Goal: Task Accomplishment & Management: Manage account settings

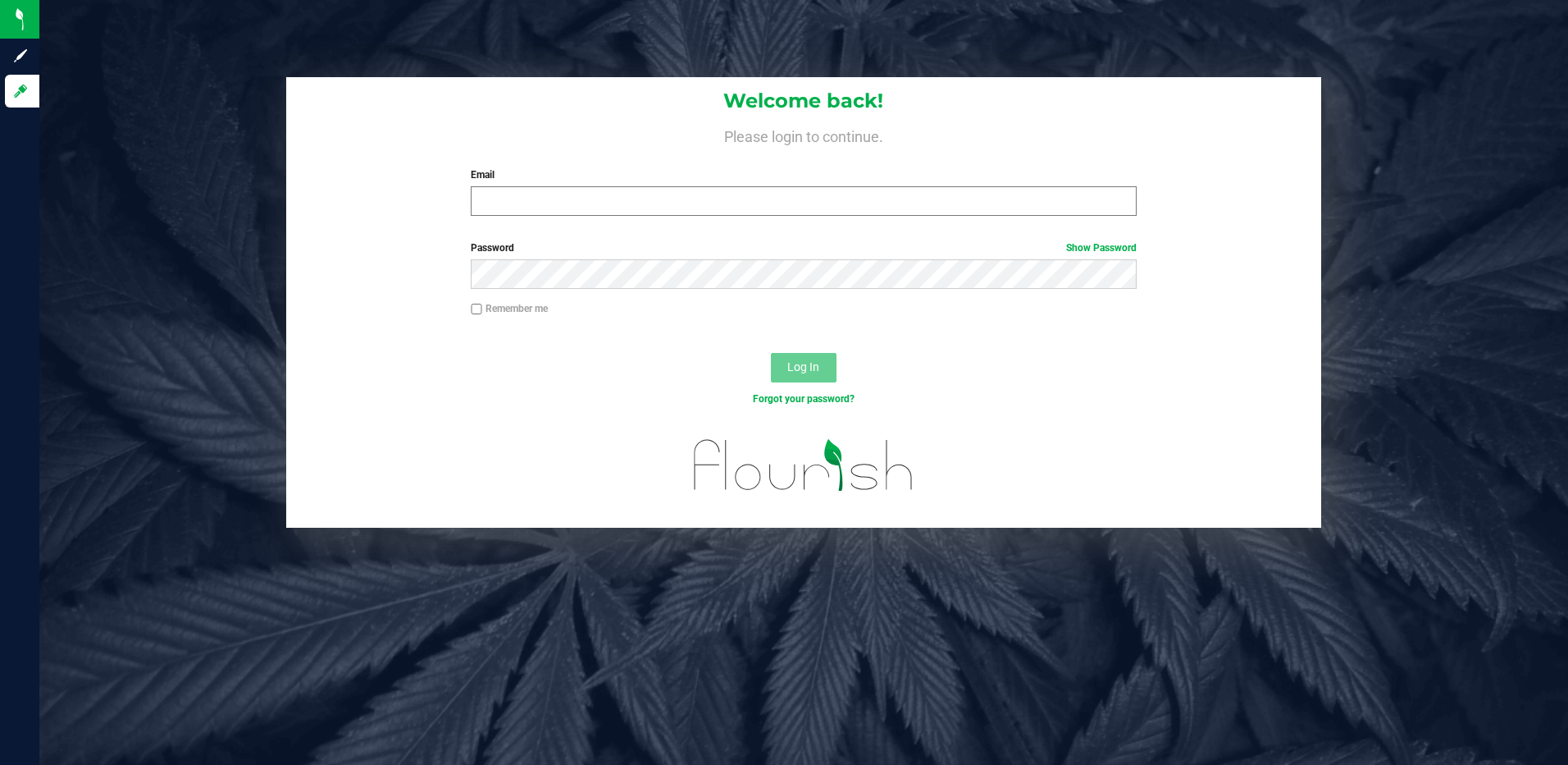
click at [678, 212] on input "Email" at bounding box center [803, 201] width 666 height 30
type input "[EMAIL_ADDRESS][DOMAIN_NAME]"
click at [771, 353] on button "Log In" at bounding box center [803, 367] width 65 height 30
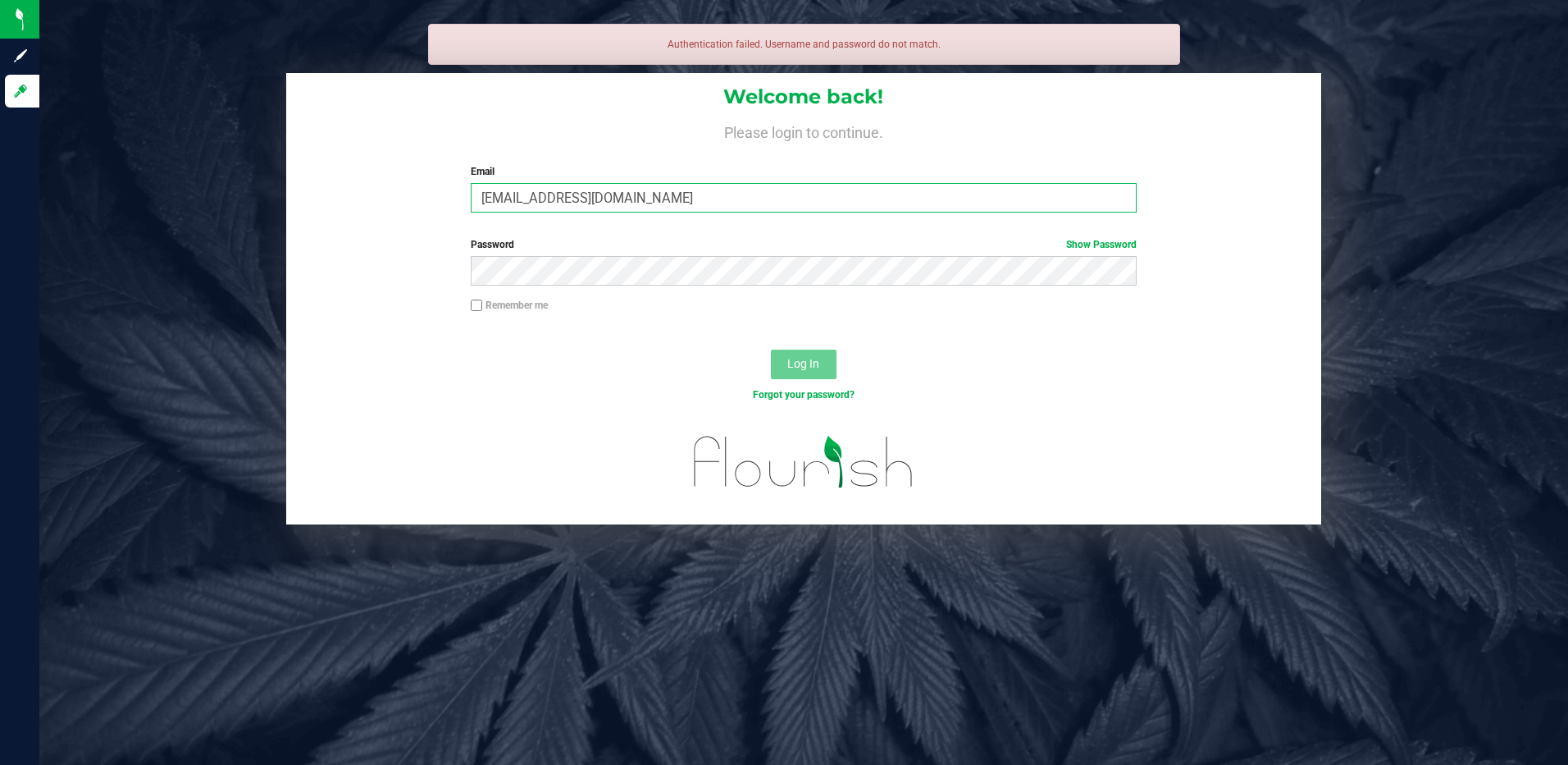
drag, startPoint x: 752, startPoint y: 188, endPoint x: -4, endPoint y: 226, distance: 757.0
click at [0, 226] on html "Sign up Log in Authentication failed. Username and password do not match. Welco…" at bounding box center [784, 382] width 1568 height 765
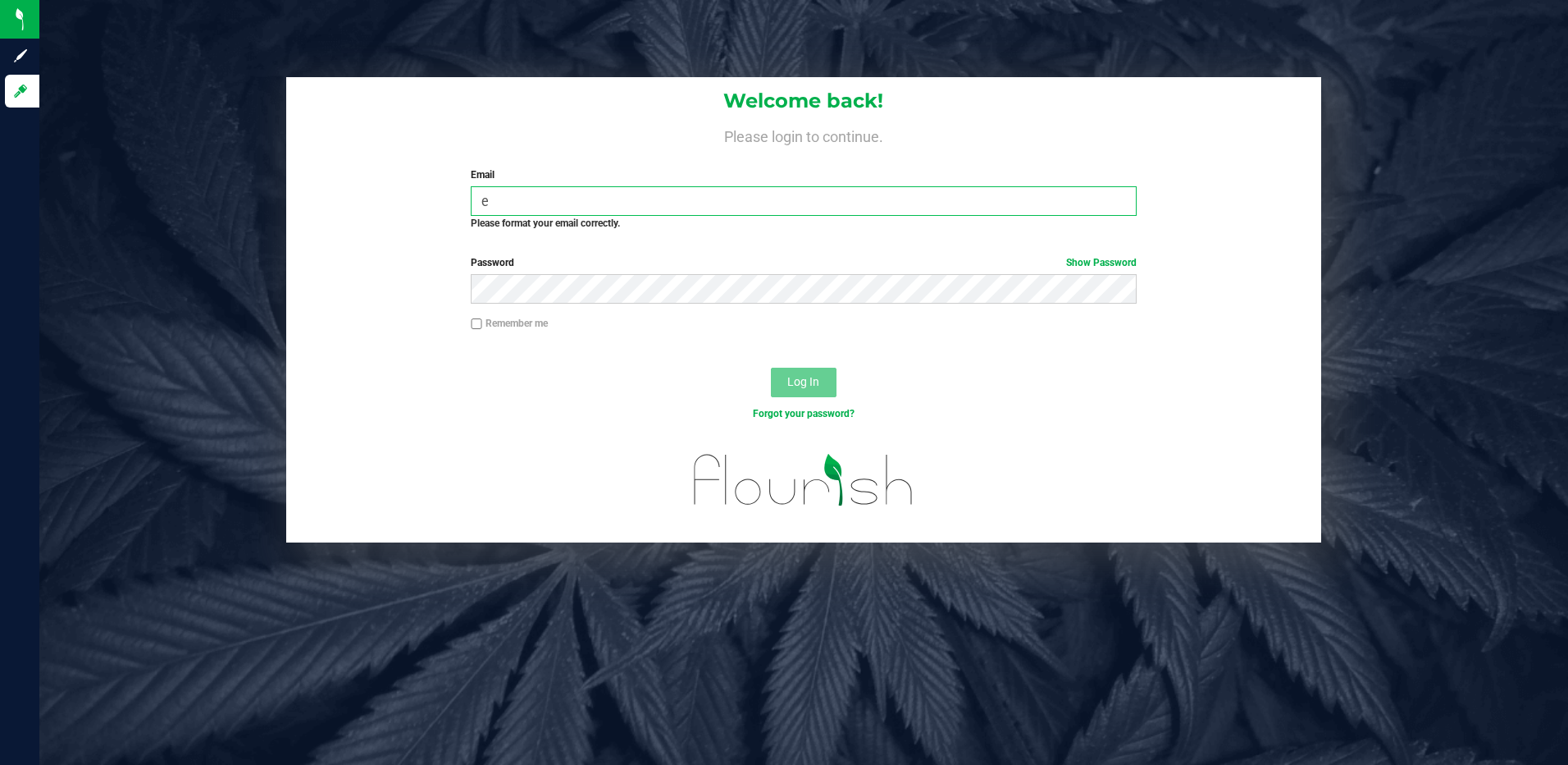
type input "[EMAIL_ADDRESS][DOMAIN_NAME]"
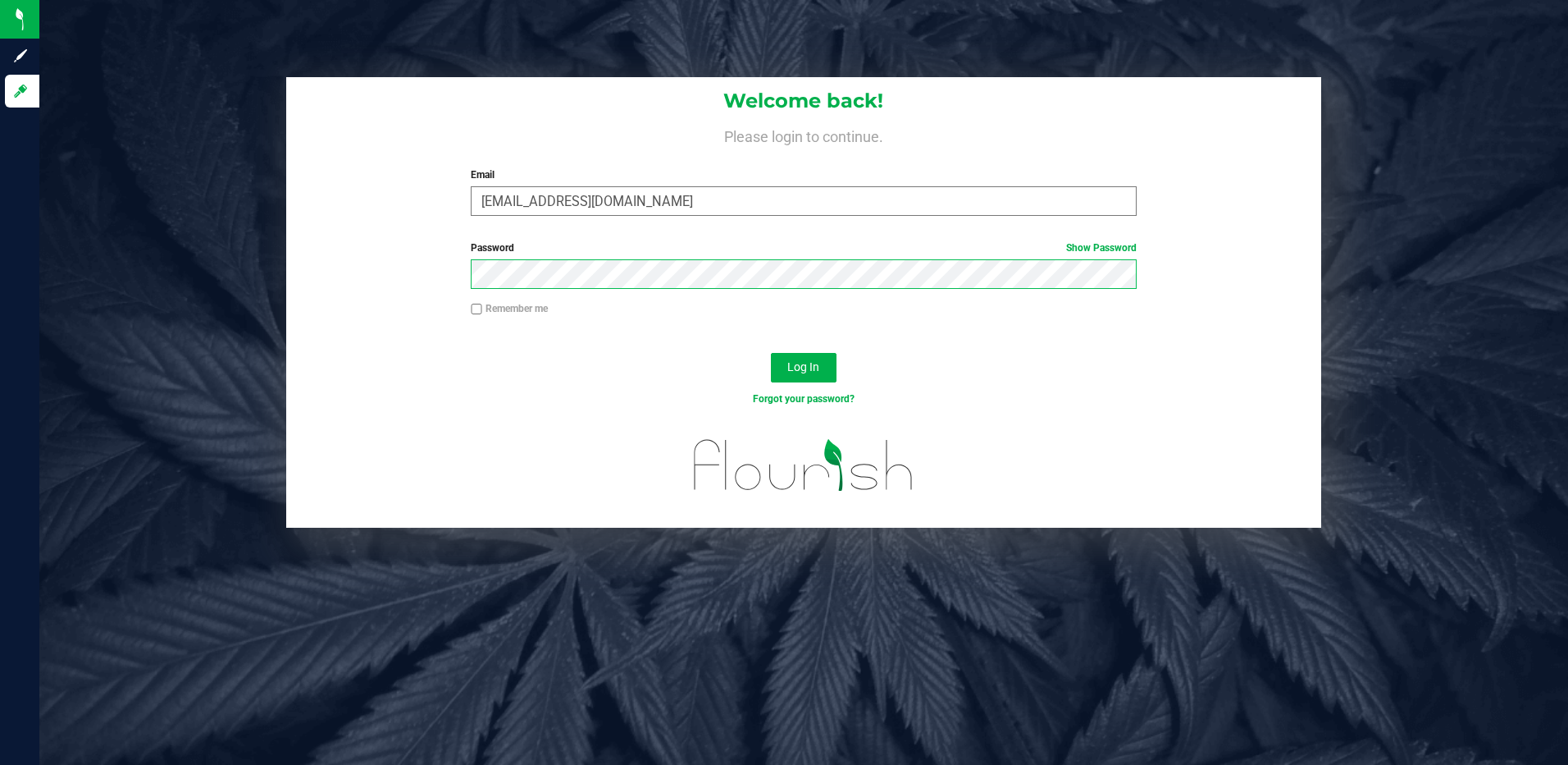
click at [771, 353] on button "Log In" at bounding box center [803, 367] width 65 height 30
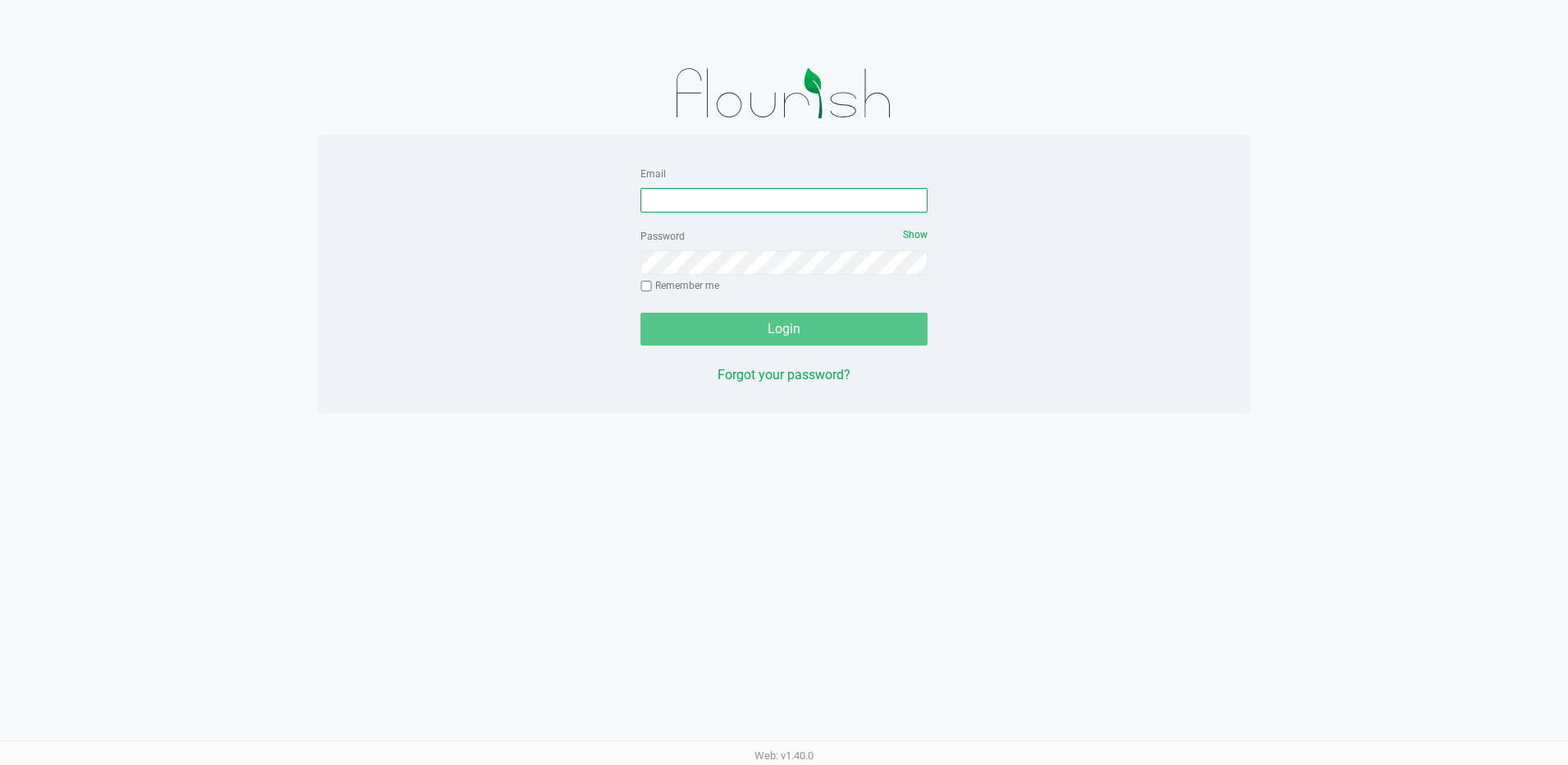
click at [688, 196] on input "Email" at bounding box center [784, 199] width 287 height 24
type input "[EMAIL_ADDRESS][DOMAIN_NAME]"
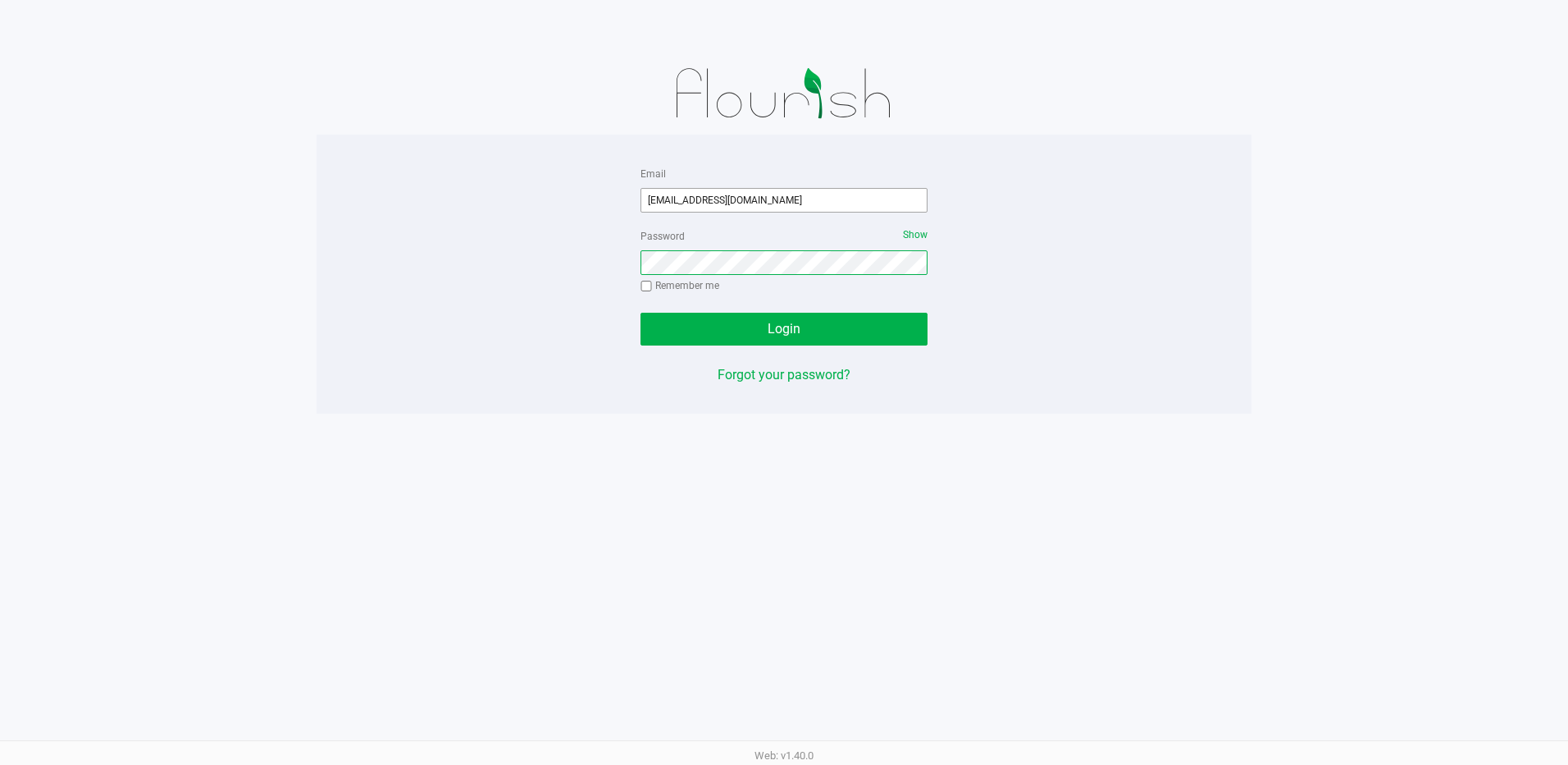
click at [640, 313] on button "Login" at bounding box center [784, 329] width 287 height 33
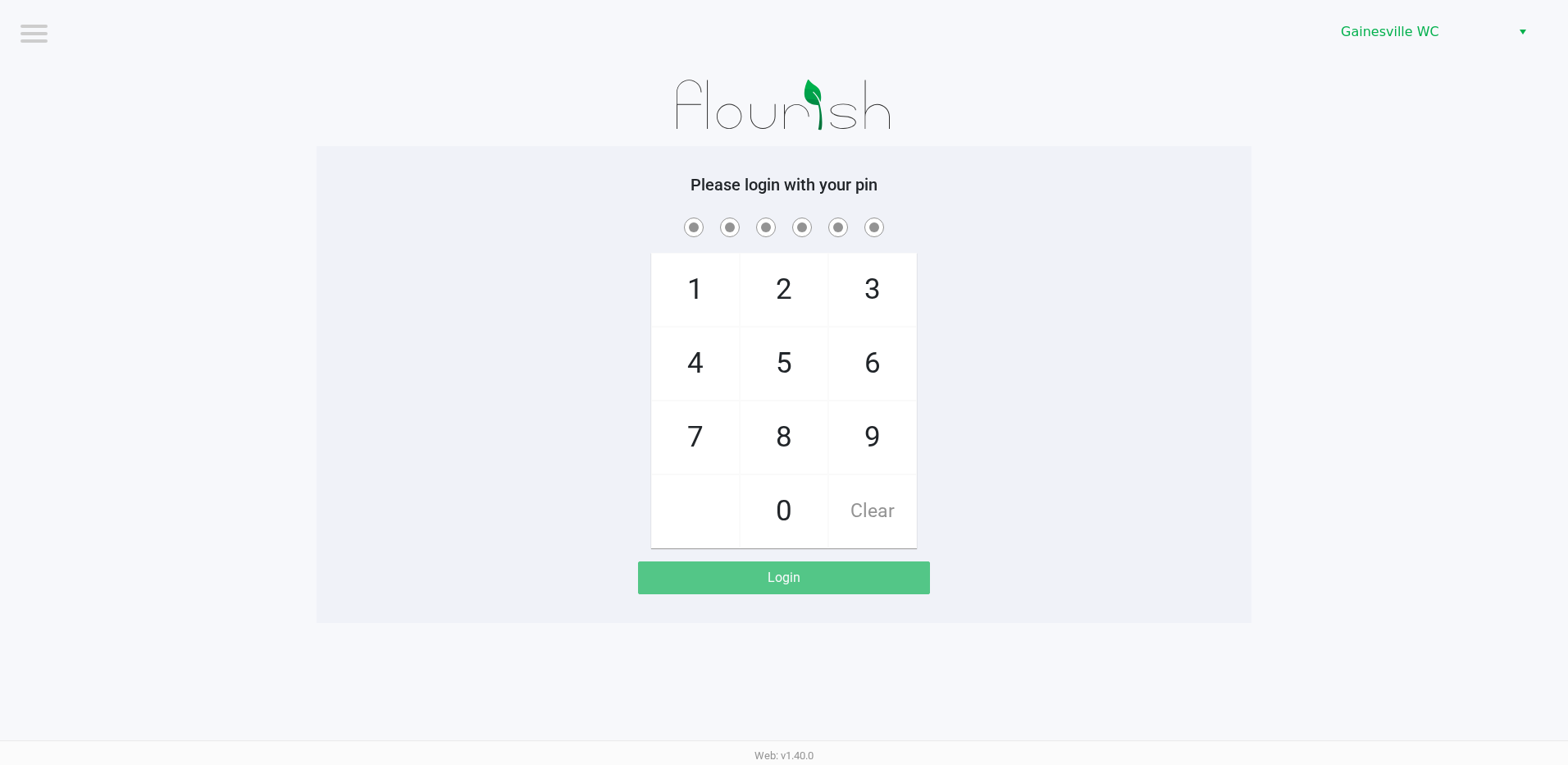
click at [1408, 274] on app-pos-login-wrapper "Logout Gainesville WC Please login with your pin 1 4 7 2 5 8 0 3 6 9 Clear Login" at bounding box center [784, 311] width 1568 height 623
checkbox input "true"
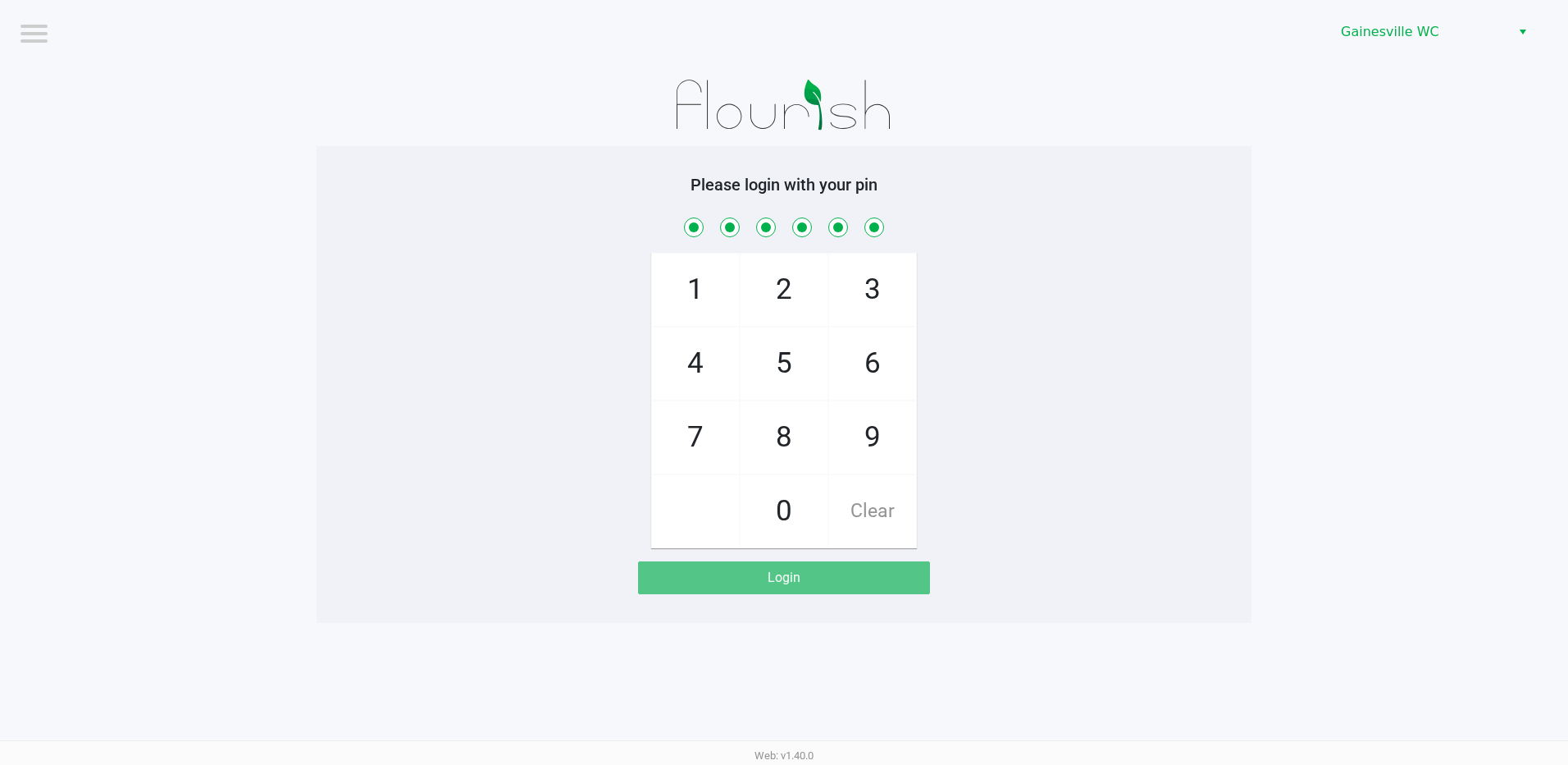
checkbox input "true"
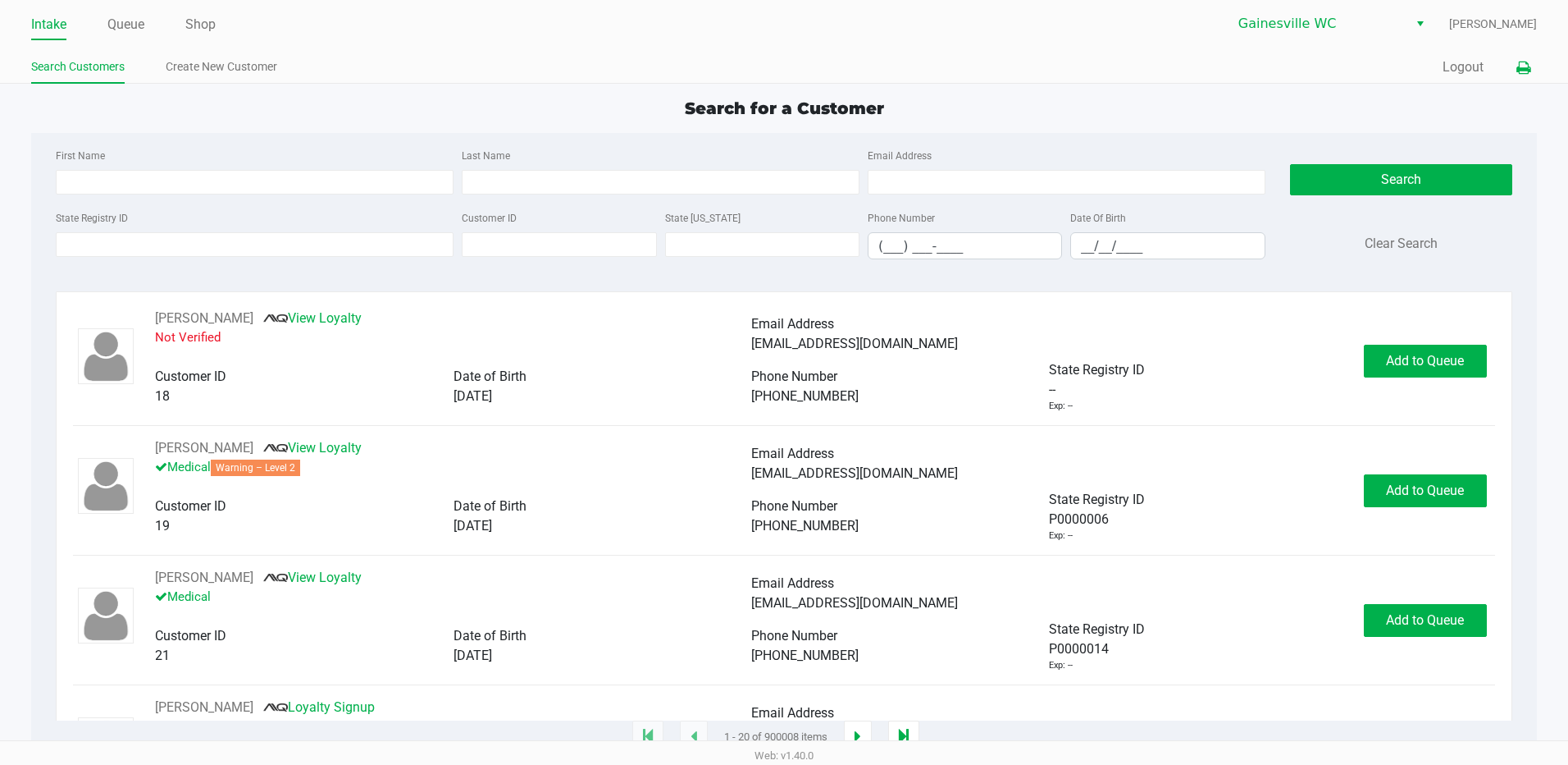
click at [1525, 65] on icon at bounding box center [1523, 68] width 14 height 12
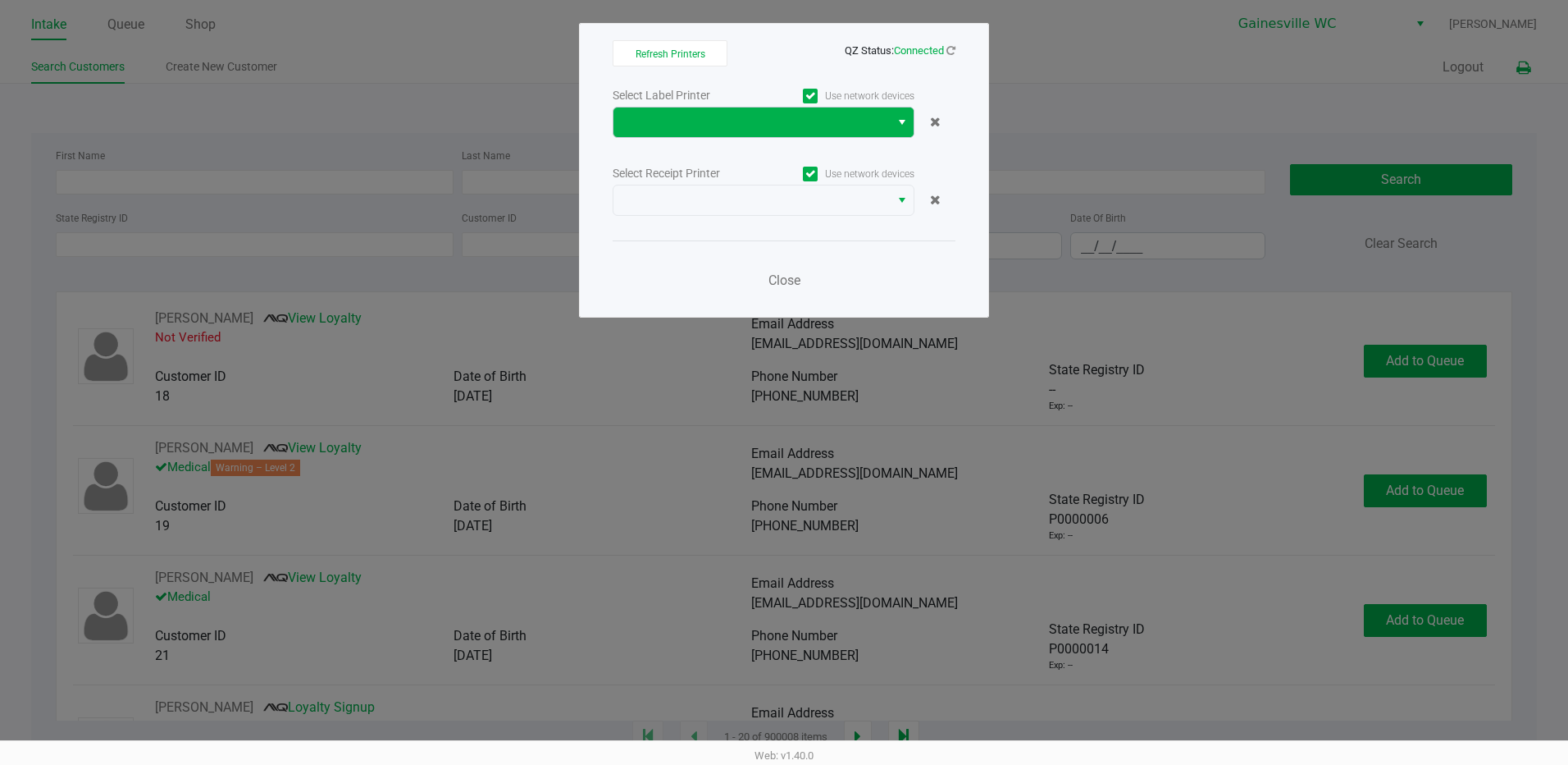
click at [896, 119] on button "Select" at bounding box center [901, 122] width 24 height 30
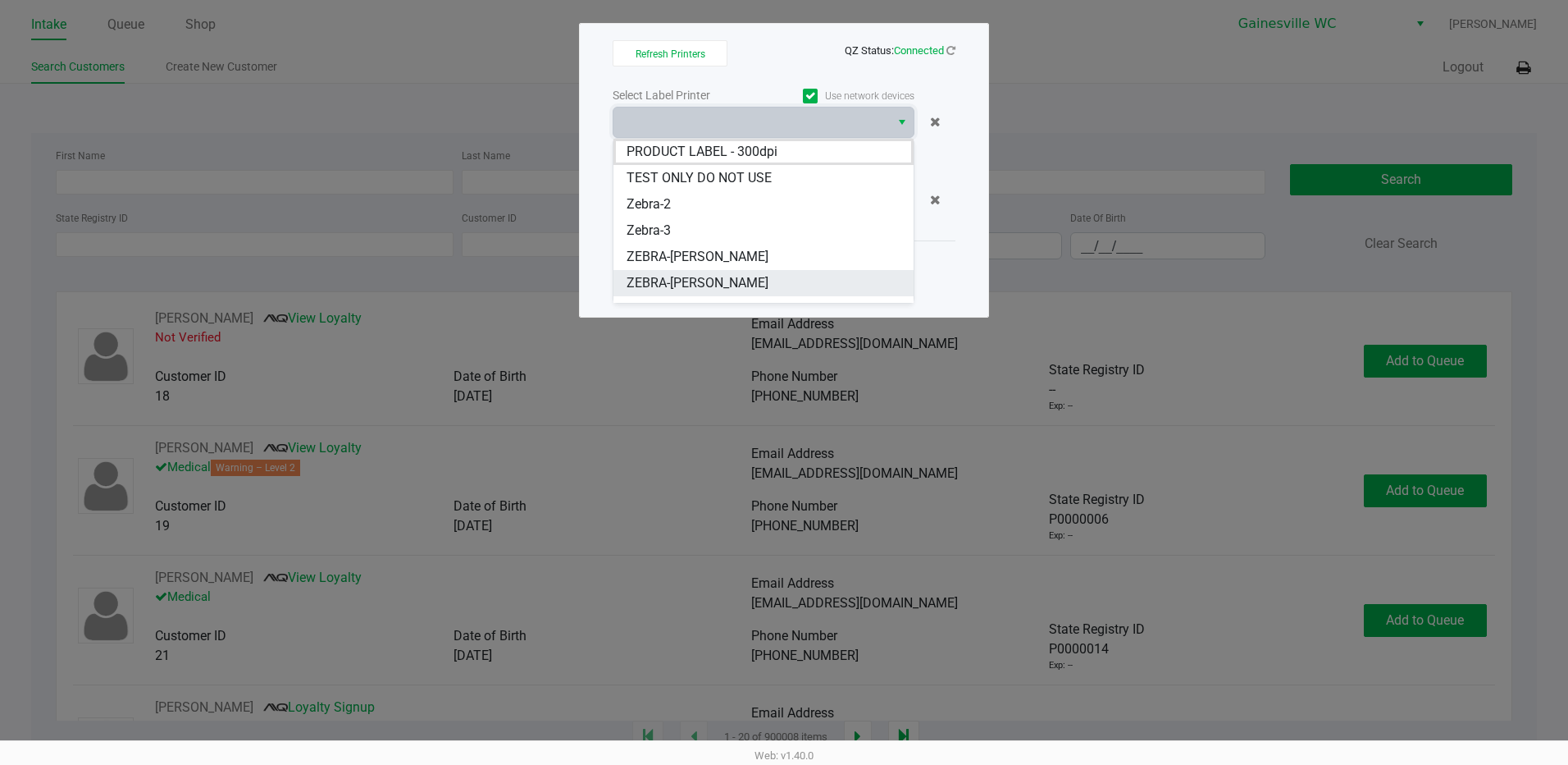
click at [726, 278] on span "ZEBRA-[PERSON_NAME]" at bounding box center [697, 284] width 142 height 20
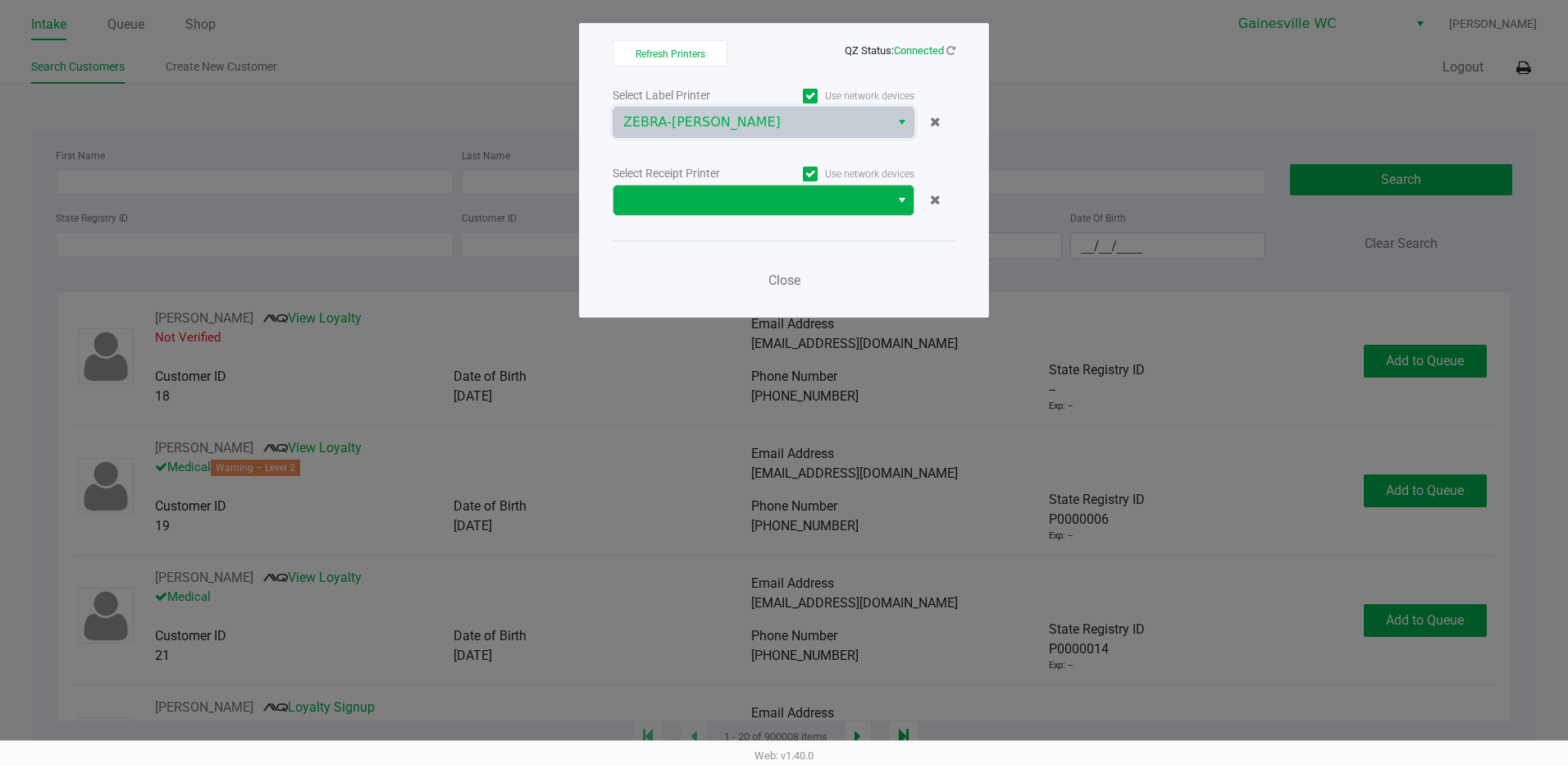
click at [892, 199] on button "Select" at bounding box center [901, 200] width 24 height 30
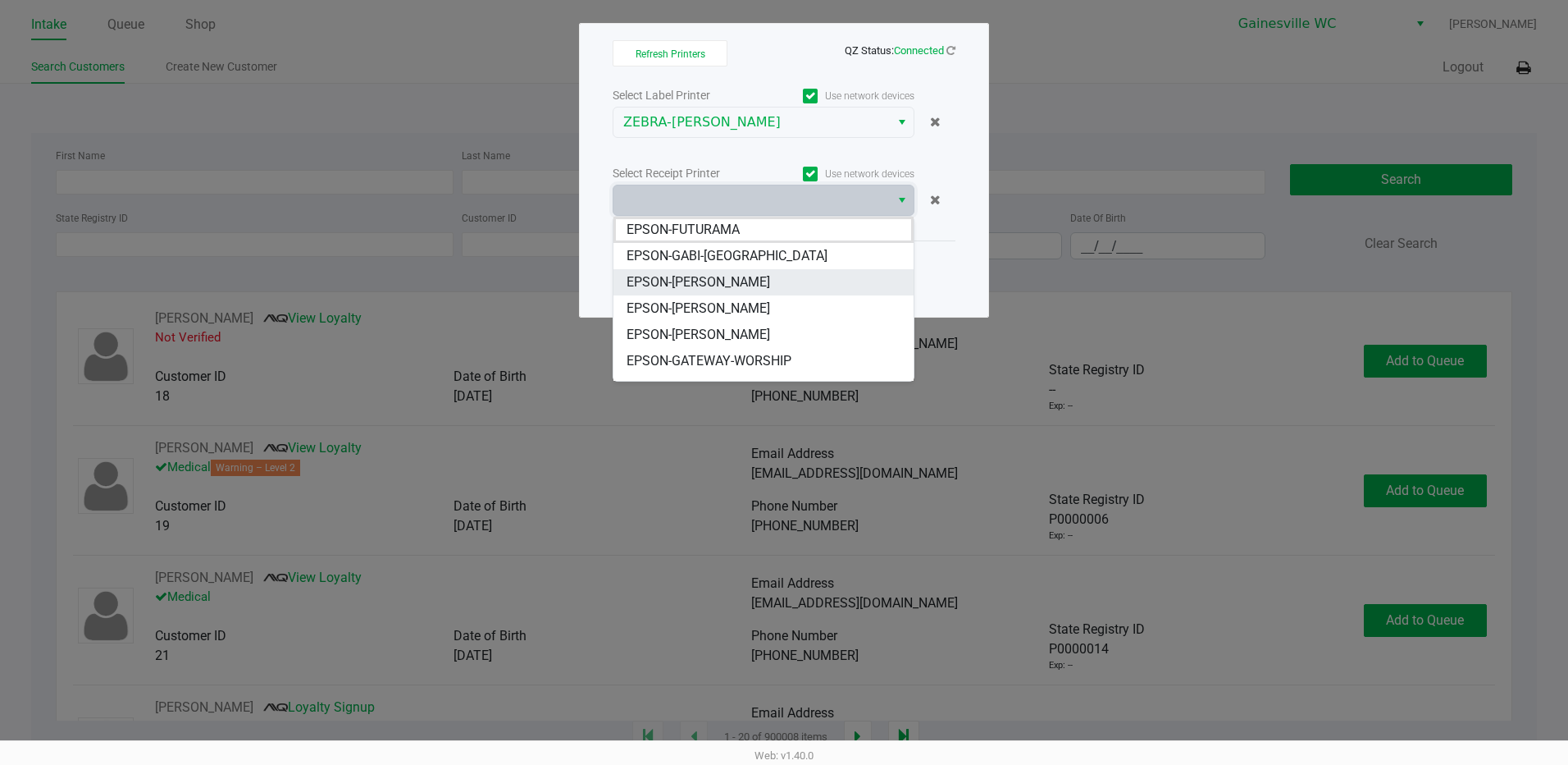
click at [729, 277] on span "EPSON-[PERSON_NAME]" at bounding box center [698, 283] width 143 height 20
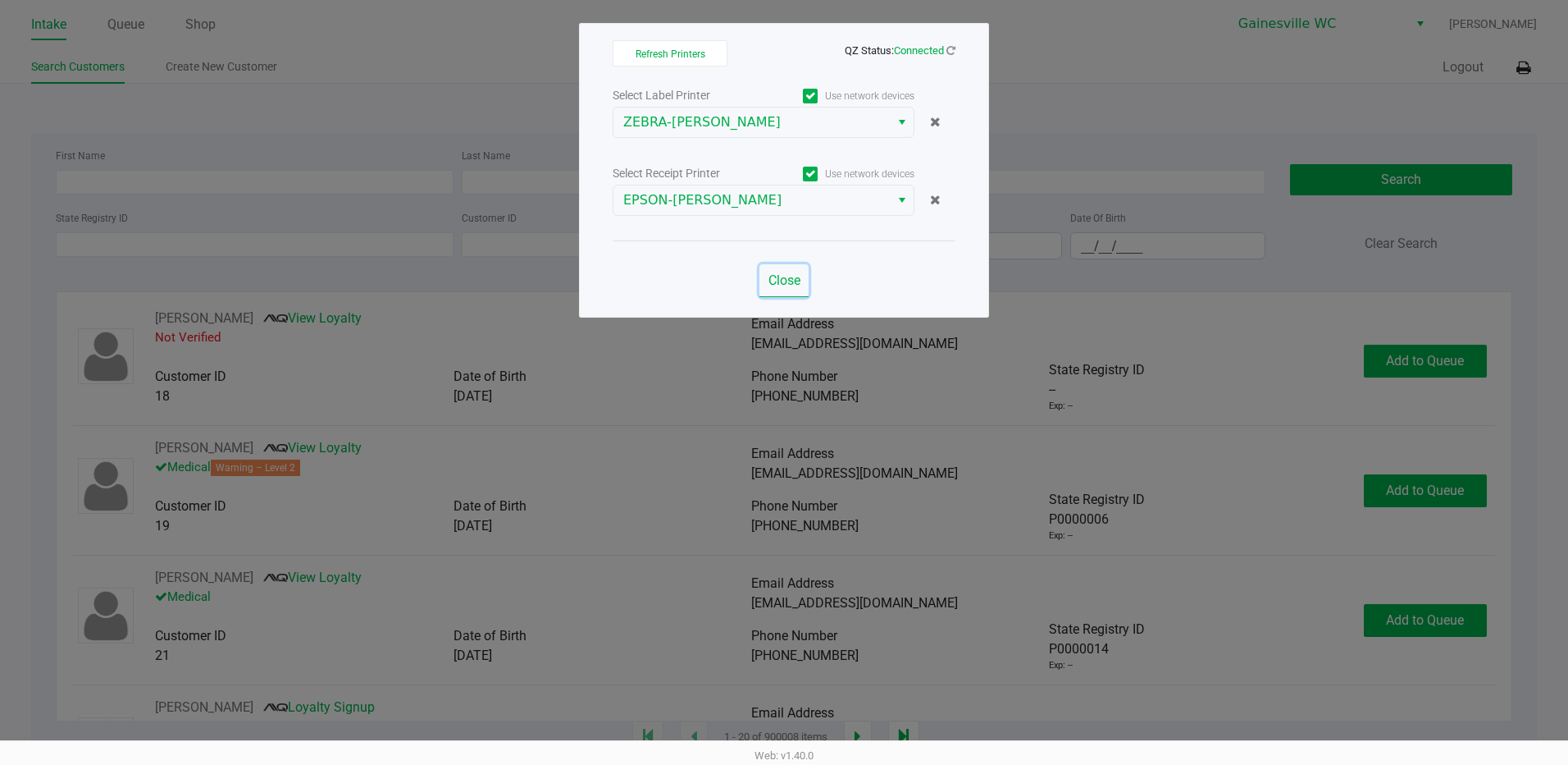
click at [783, 282] on span "Close" at bounding box center [784, 280] width 32 height 15
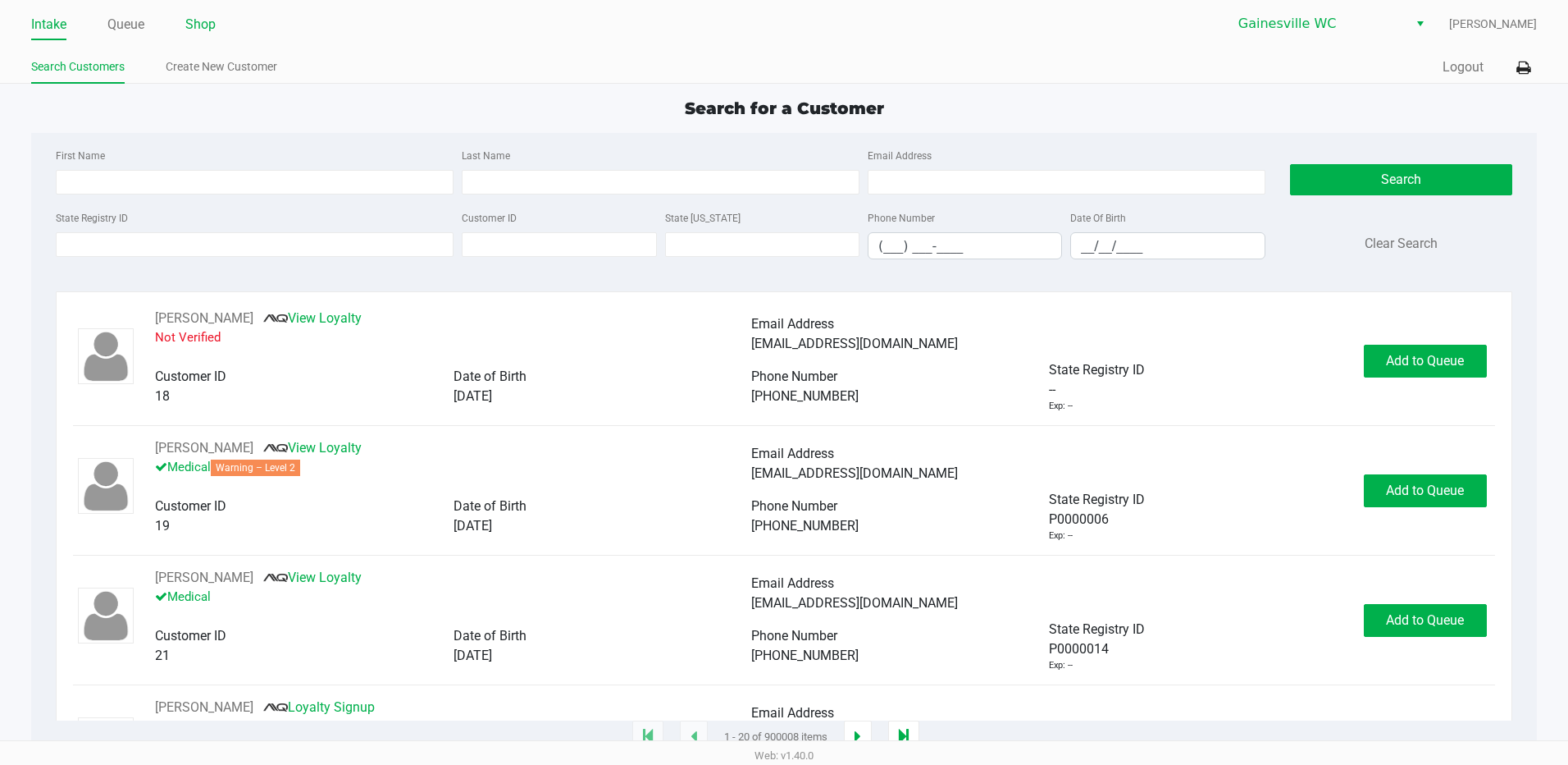
click at [202, 29] on link "Shop" at bounding box center [201, 24] width 31 height 23
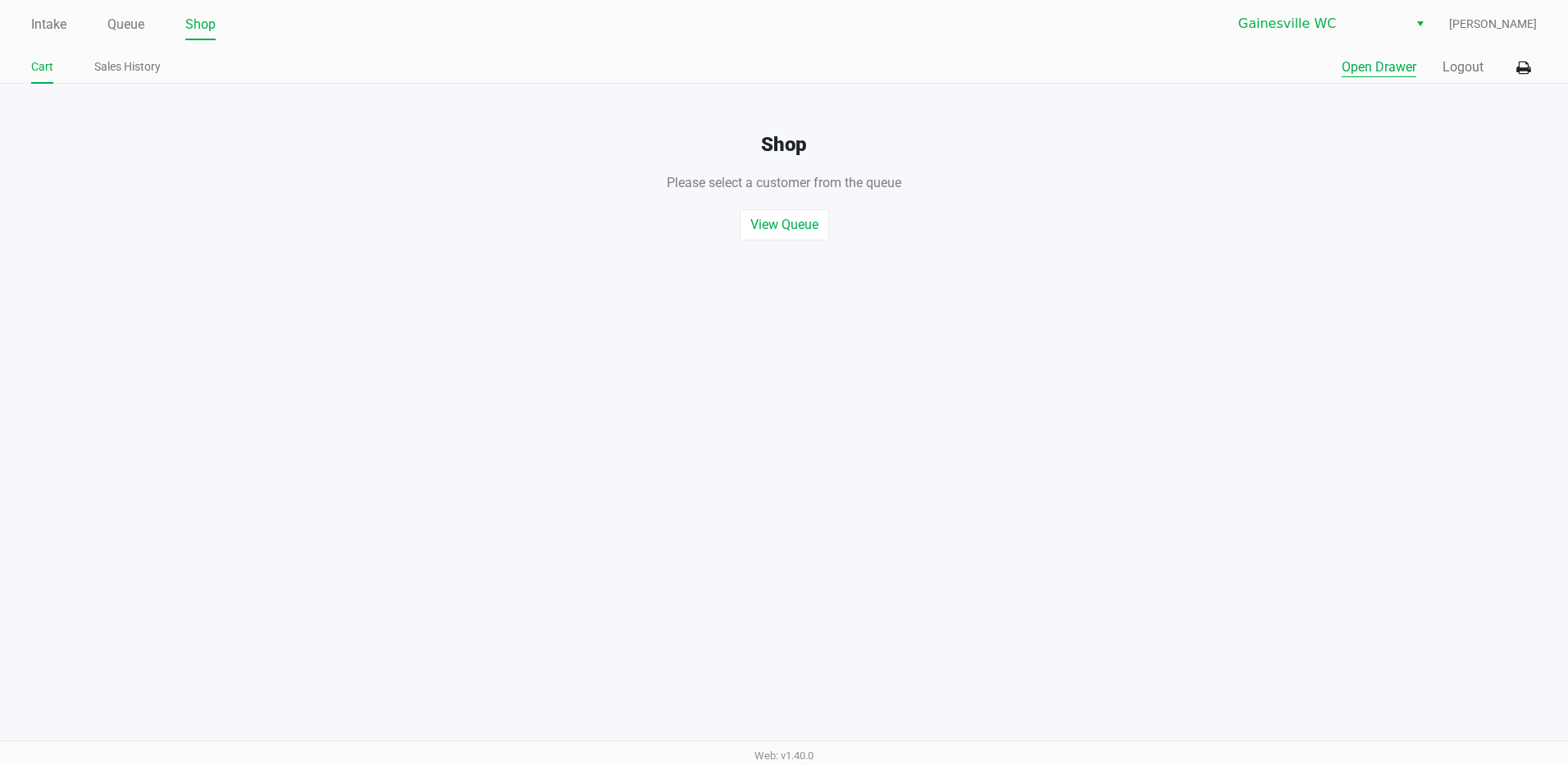
click at [1367, 69] on button "Open Drawer" at bounding box center [1379, 67] width 74 height 20
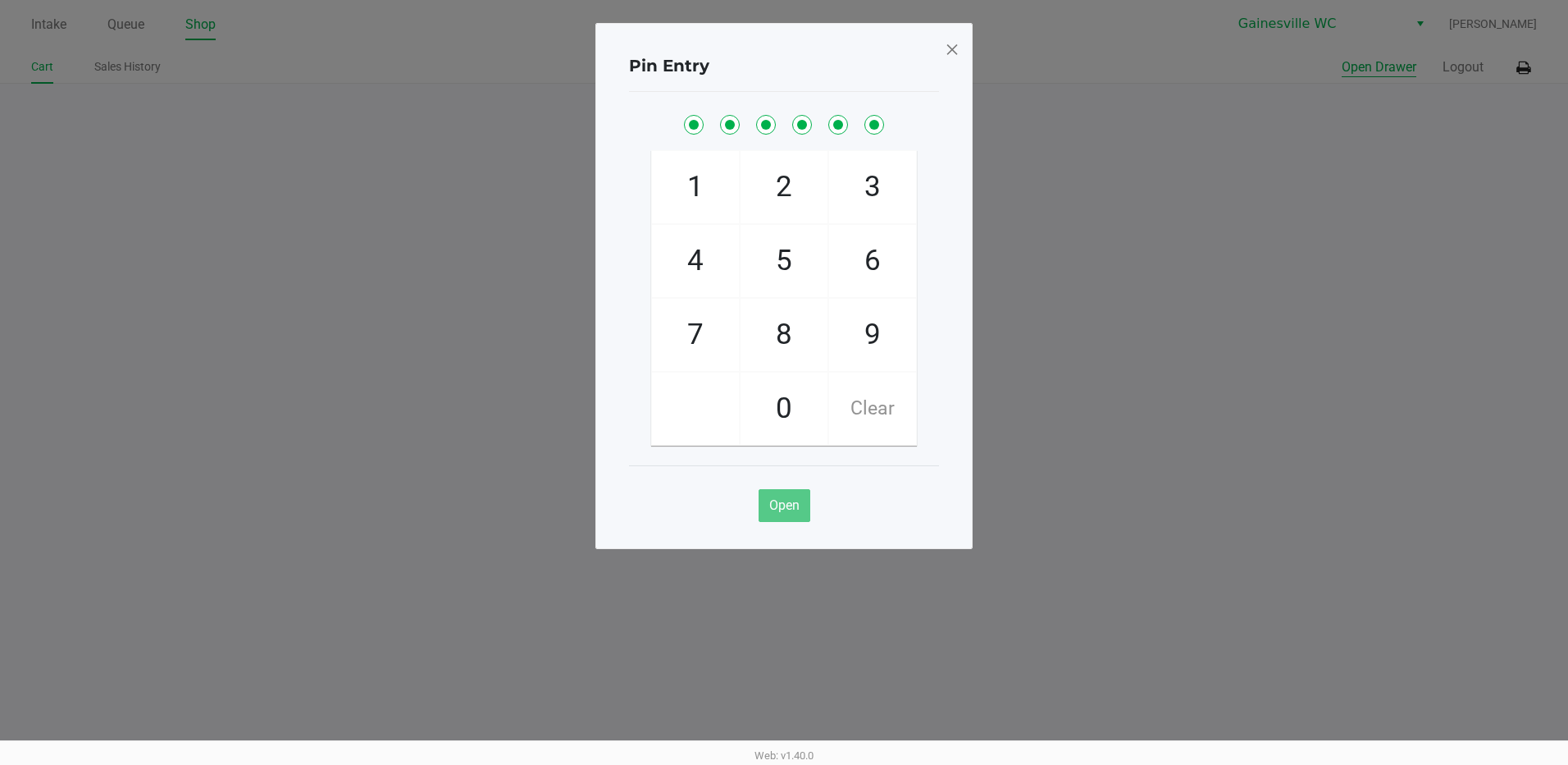
click at [1342, 57] on button "Open Drawer" at bounding box center [1379, 67] width 74 height 20
checkbox input "true"
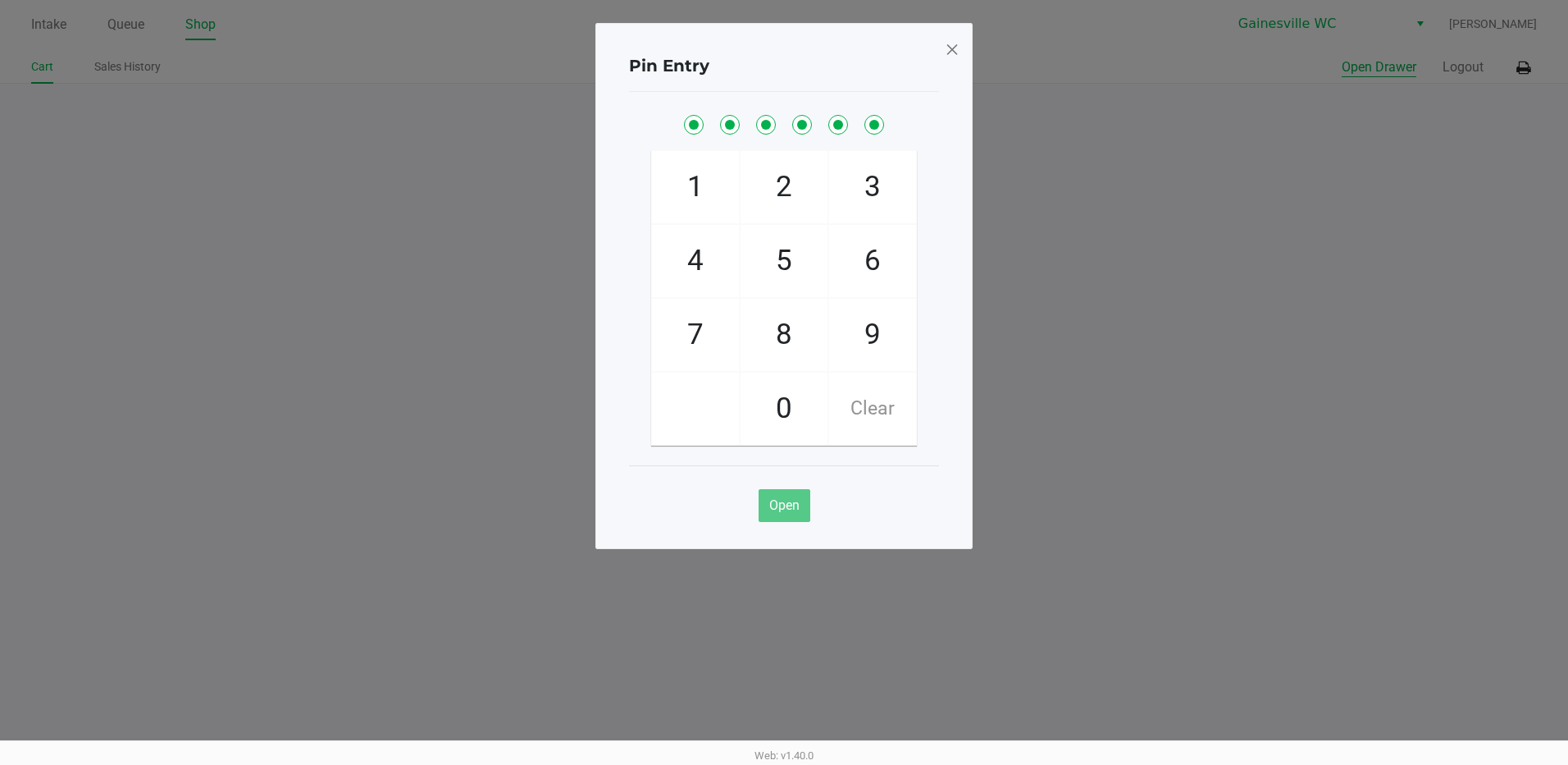
checkbox input "true"
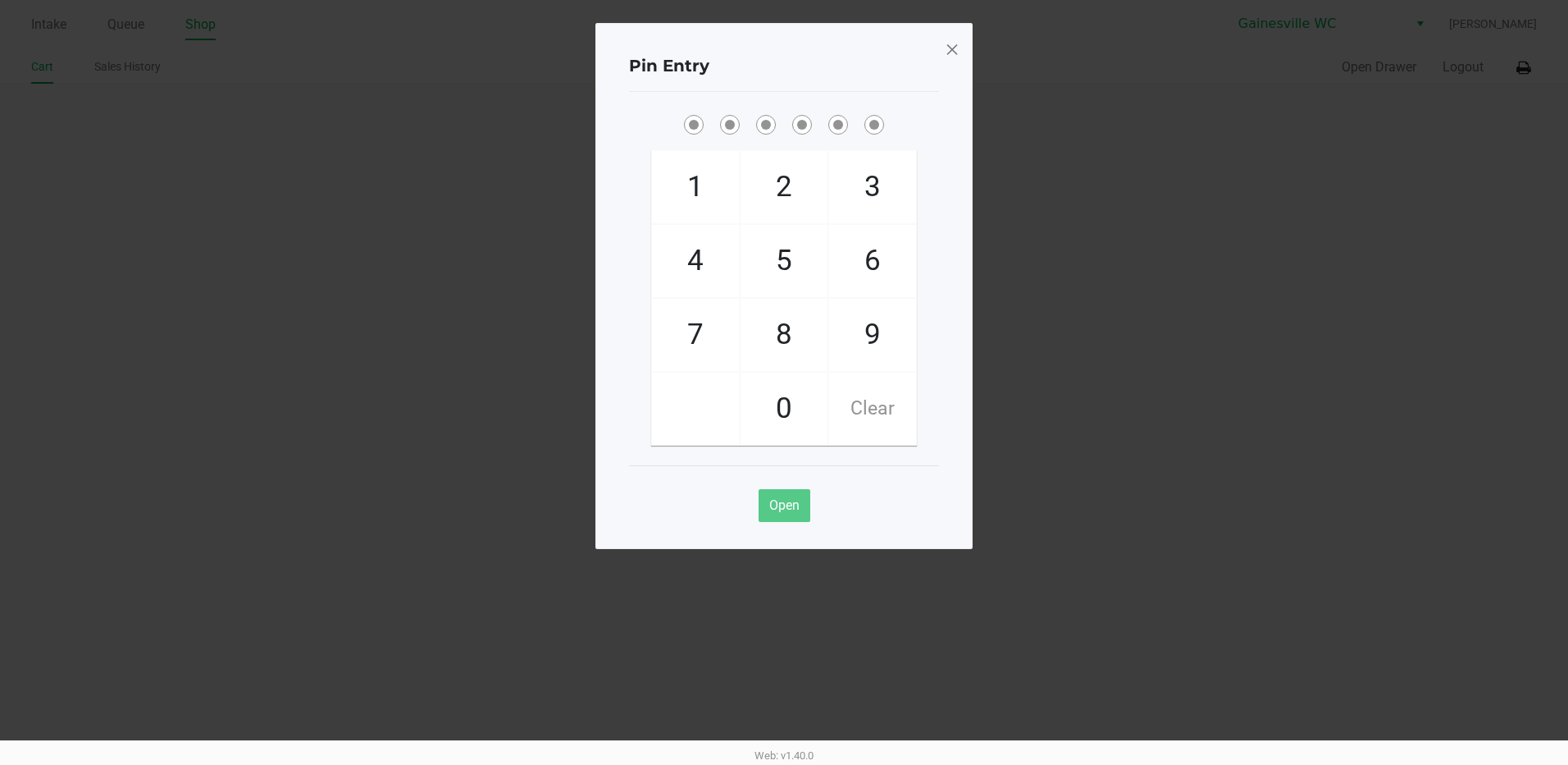
click at [954, 54] on span at bounding box center [952, 49] width 14 height 26
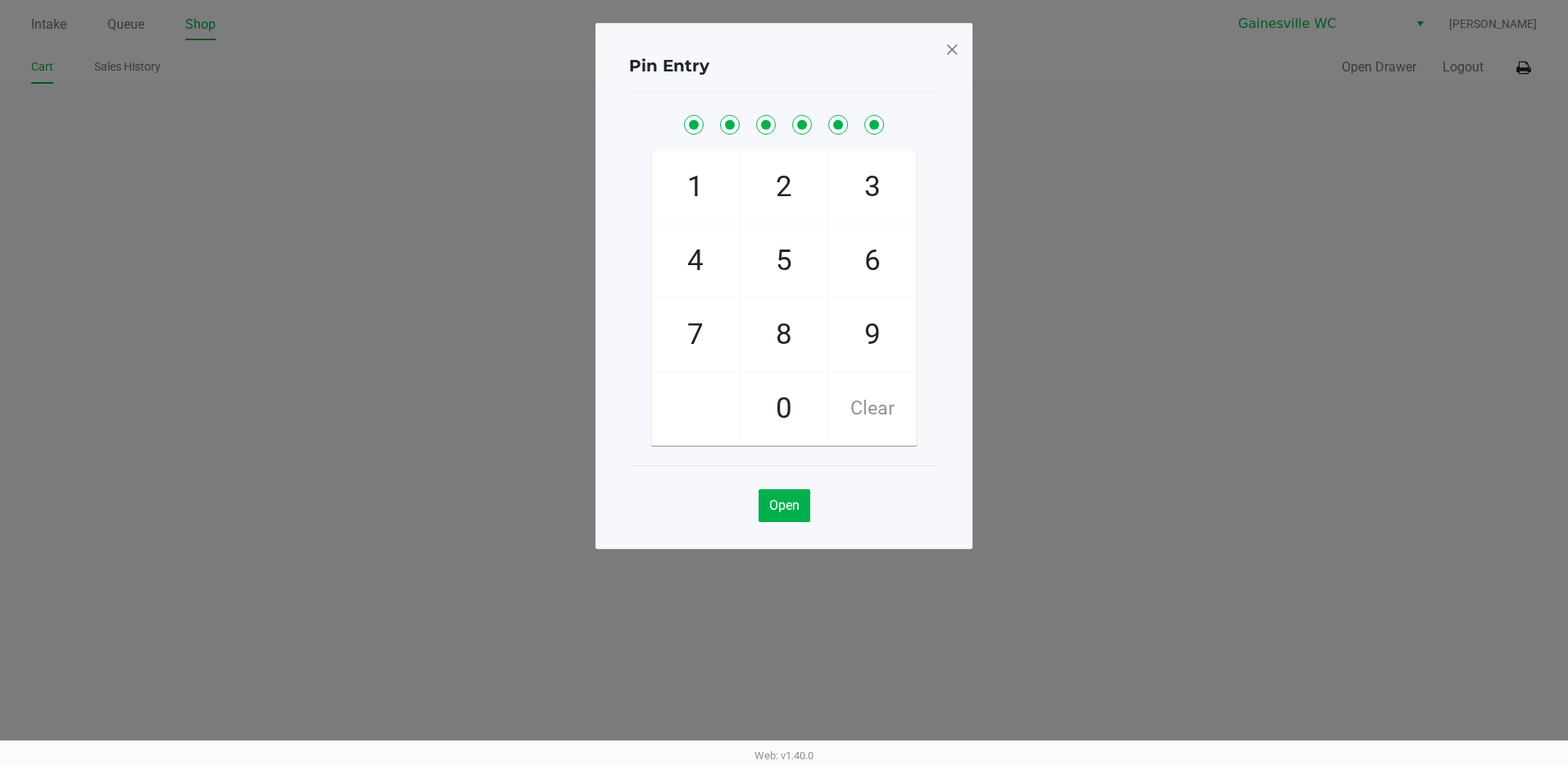
click at [958, 48] on span at bounding box center [952, 49] width 14 height 26
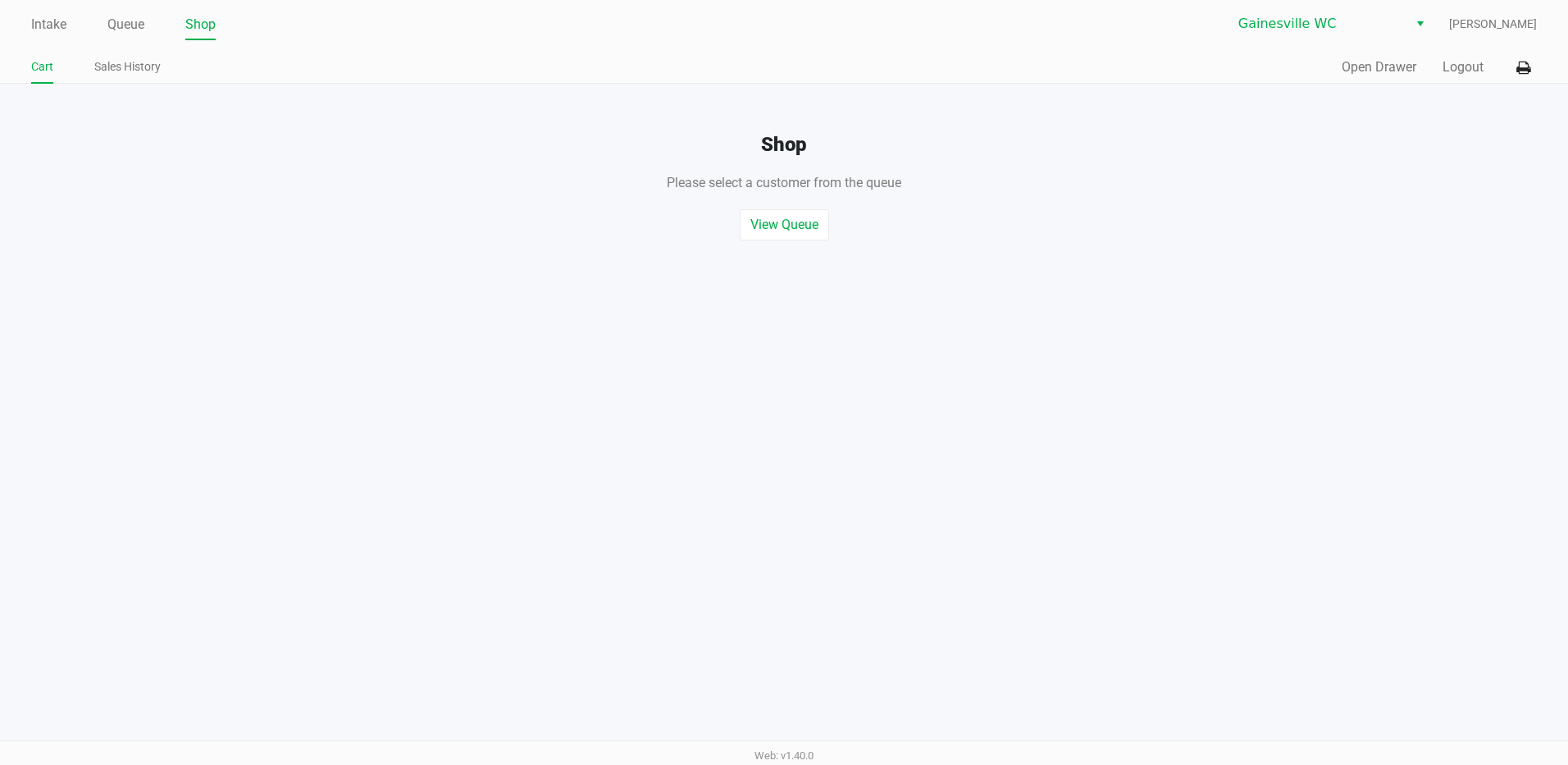
click at [361, 316] on div "Intake Queue Shop Gainesville WC [PERSON_NAME] Cart Sales History Quick Sale Op…" at bounding box center [784, 382] width 1568 height 765
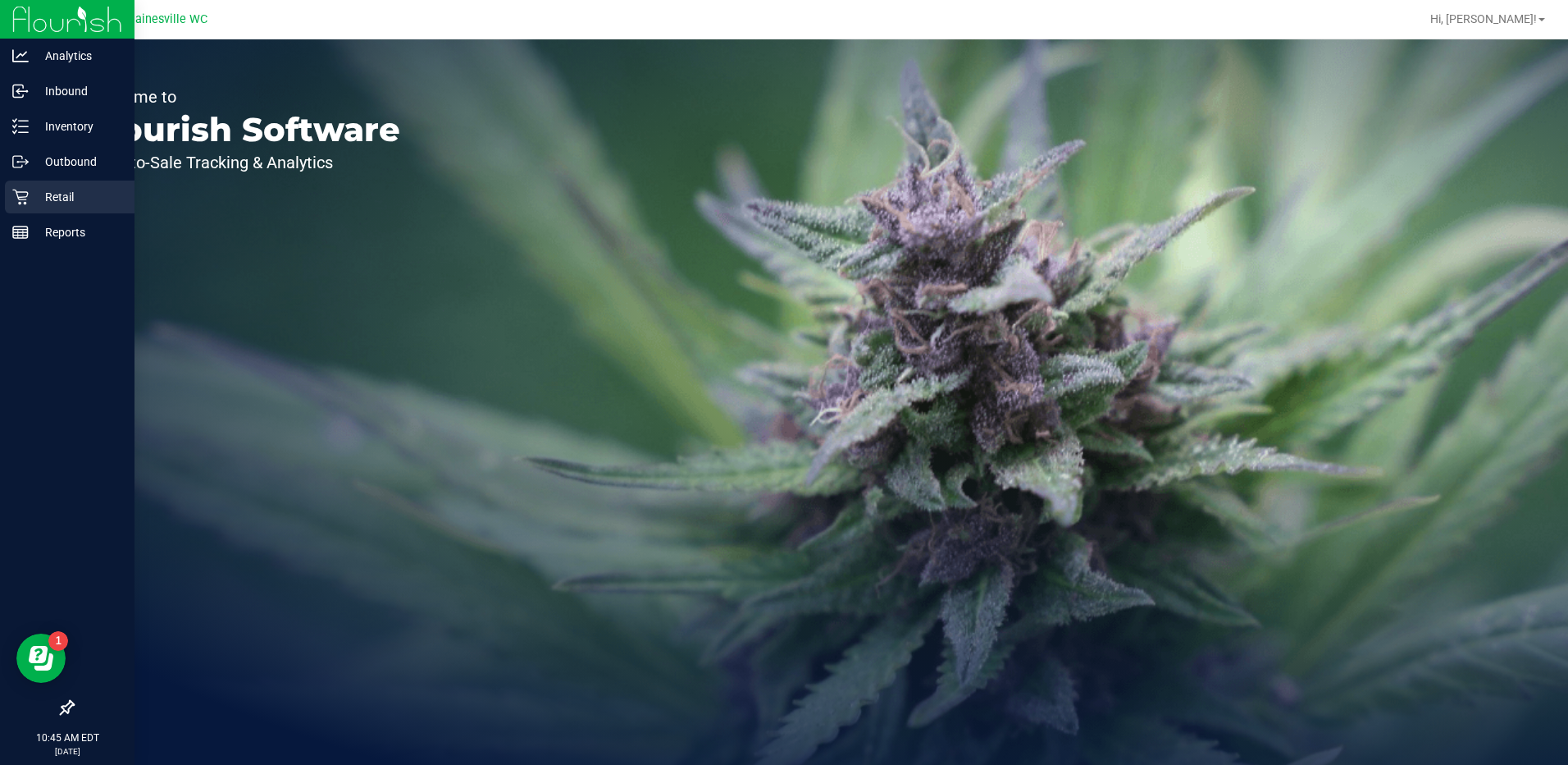
click at [78, 189] on p "Retail" at bounding box center [78, 197] width 99 height 20
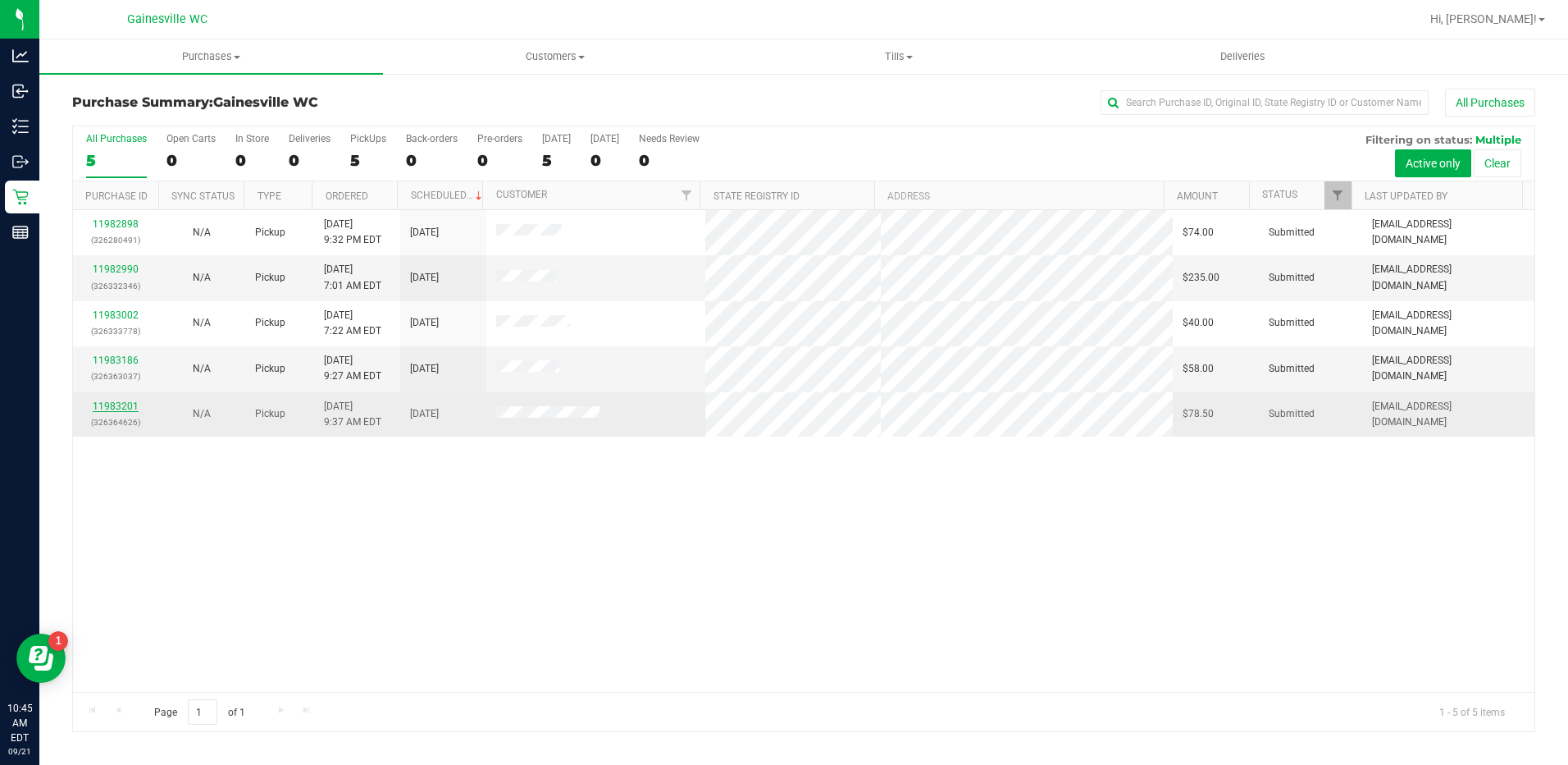
click at [118, 404] on link "11983201" at bounding box center [115, 406] width 46 height 12
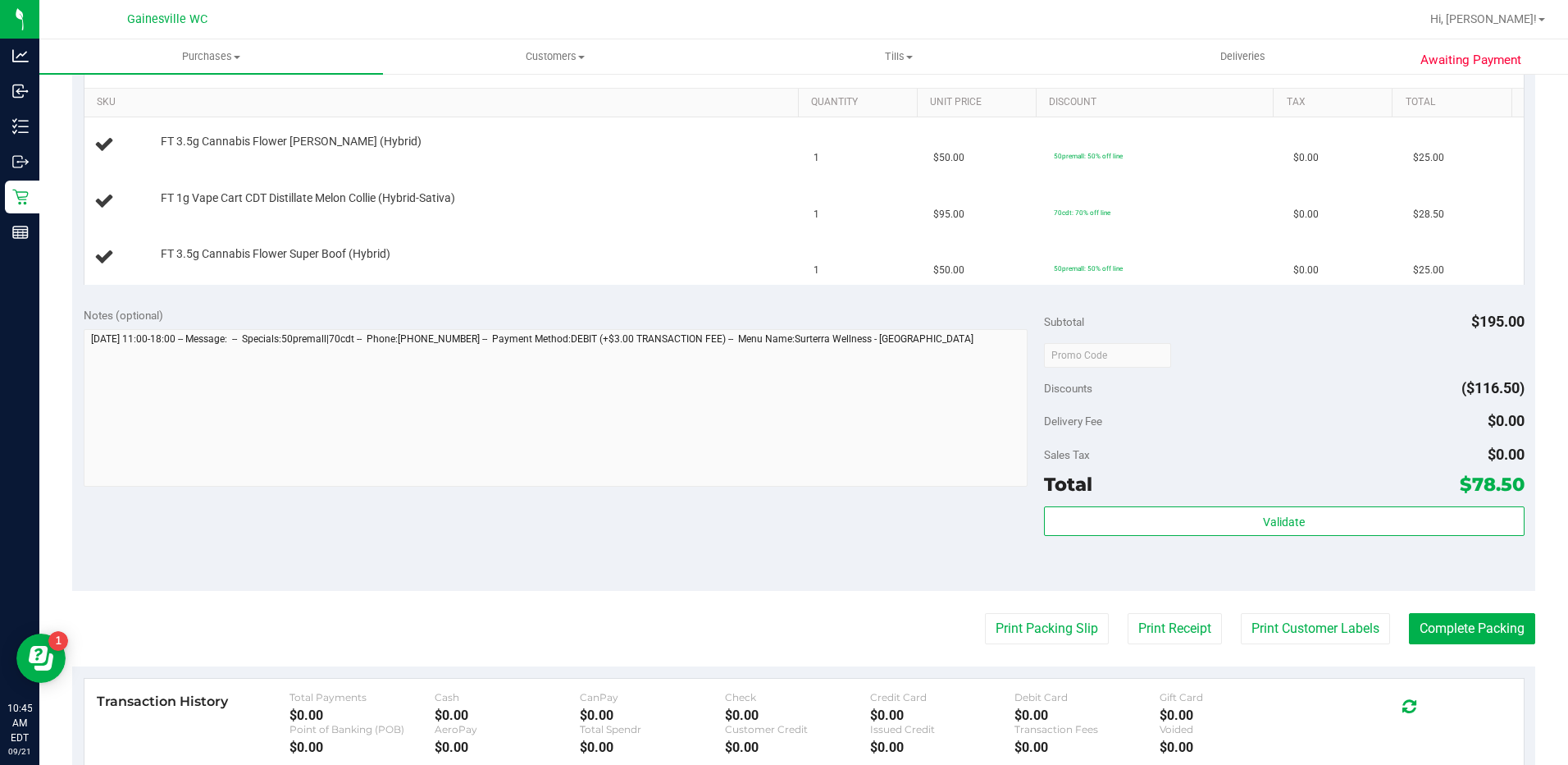
scroll to position [575, 0]
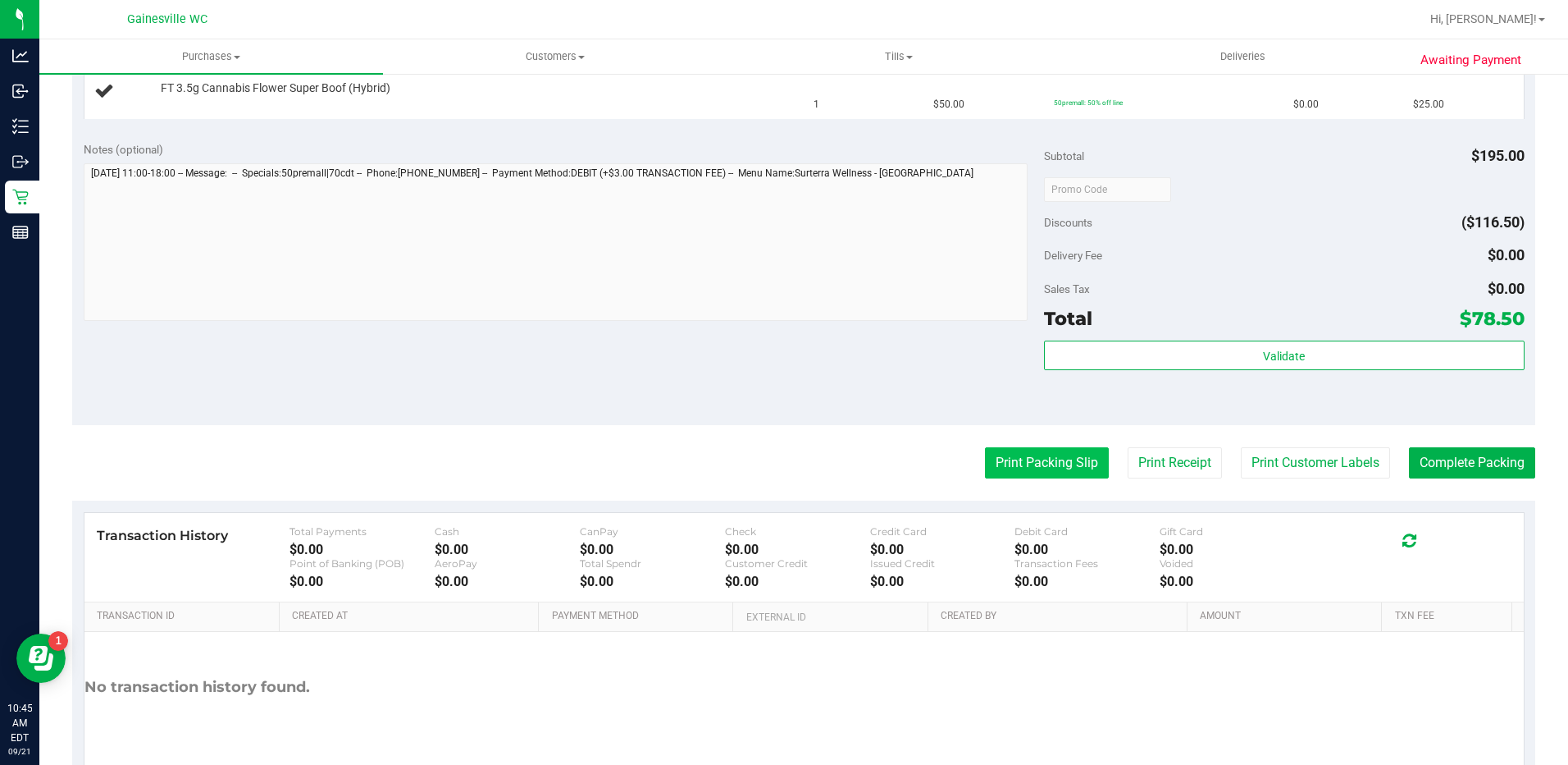
click at [1054, 458] on button "Print Packing Slip" at bounding box center [1047, 463] width 124 height 31
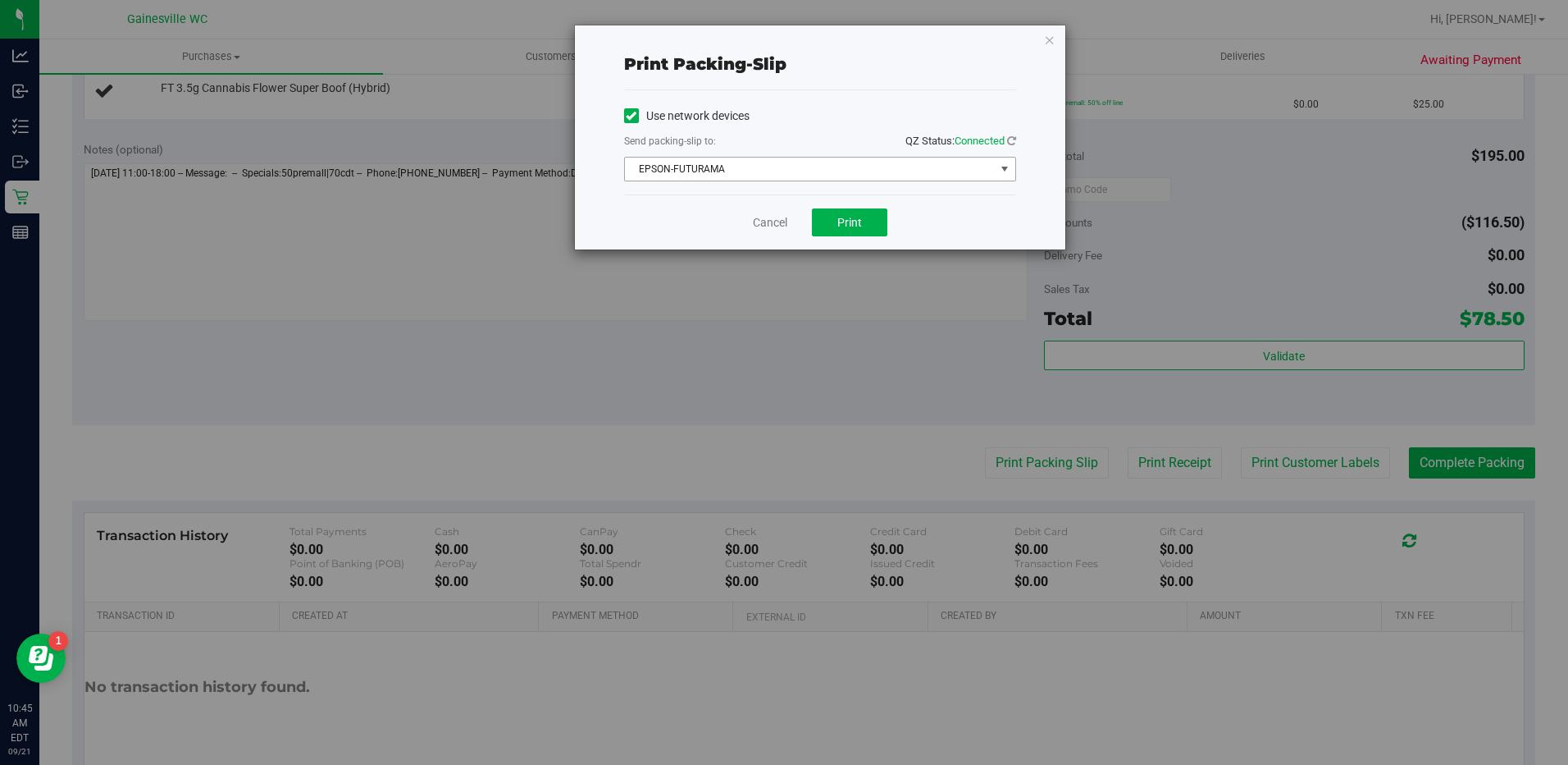
click at [821, 151] on div "Send packing-slip to: QZ Status: Connected" at bounding box center [820, 142] width 392 height 21
click at [815, 169] on span "EPSON-FUTURAMA" at bounding box center [810, 169] width 370 height 23
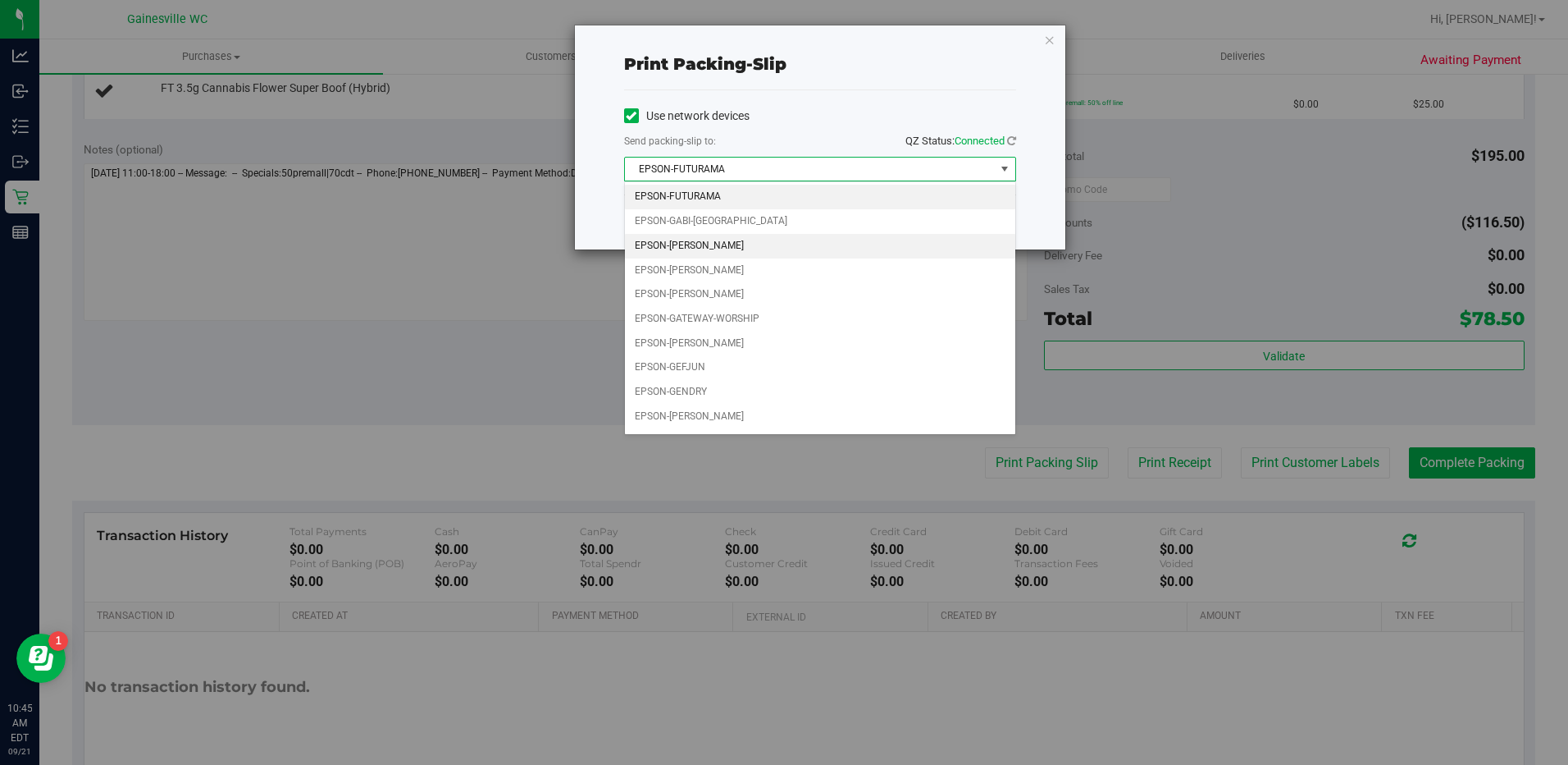
click at [764, 238] on li "EPSON-[PERSON_NAME]" at bounding box center [820, 246] width 390 height 24
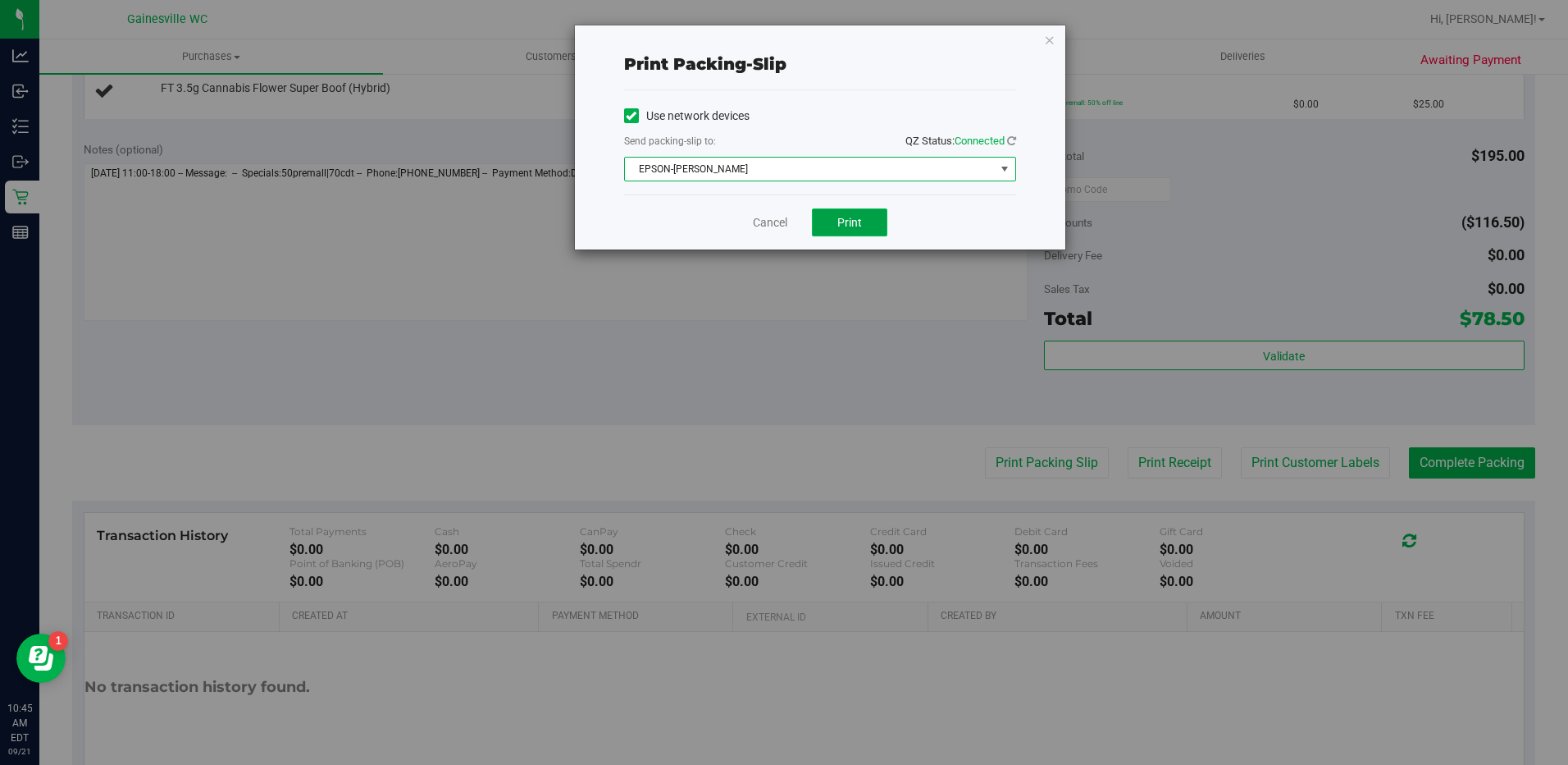
click at [846, 212] on button "Print" at bounding box center [849, 222] width 75 height 28
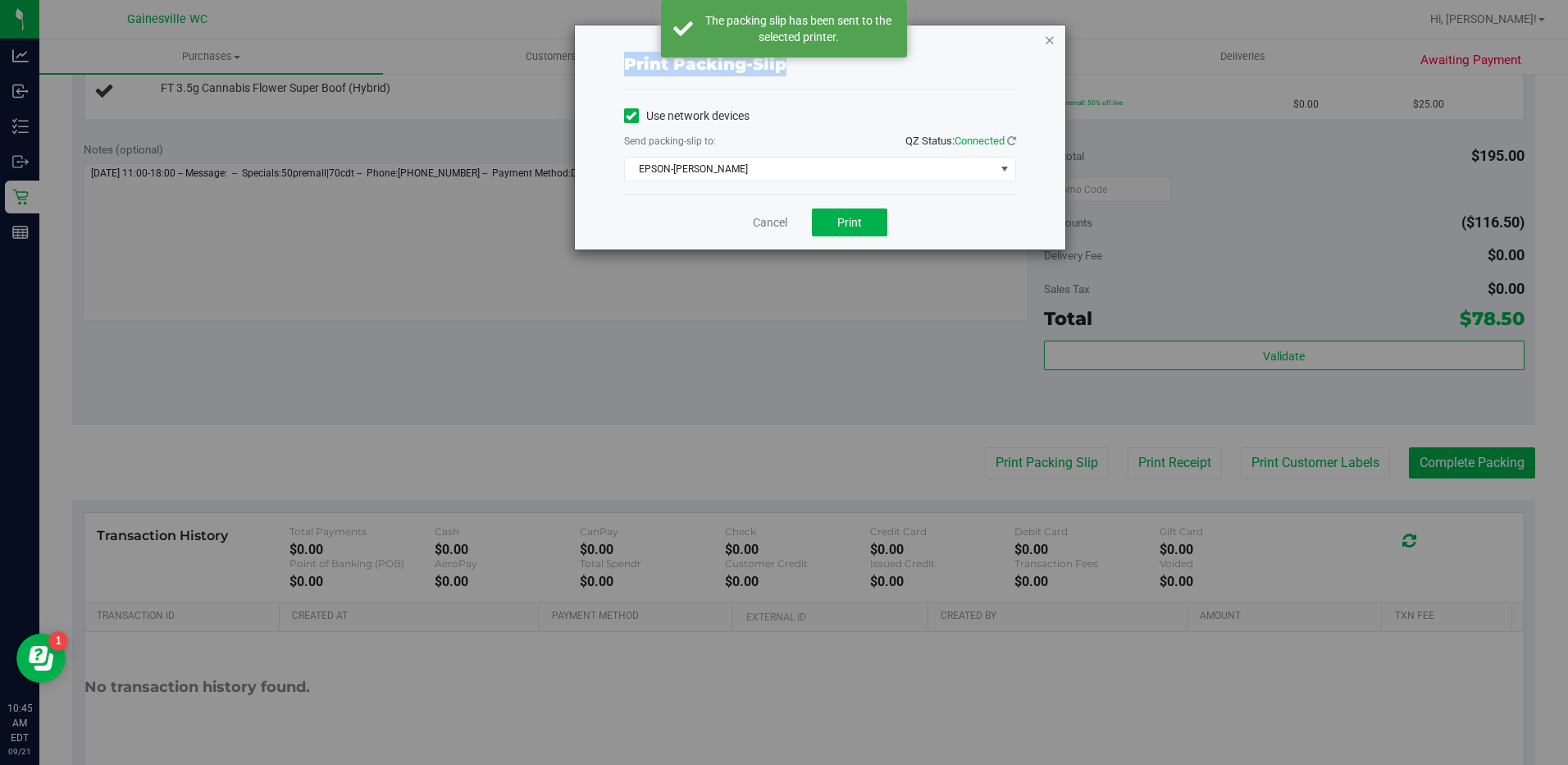
click at [1044, 44] on div "Print packing-slip Use network devices Send packing-slip to: QZ Status: Connect…" at bounding box center [820, 137] width 490 height 224
click at [1044, 44] on icon "button" at bounding box center [1050, 40] width 12 height 20
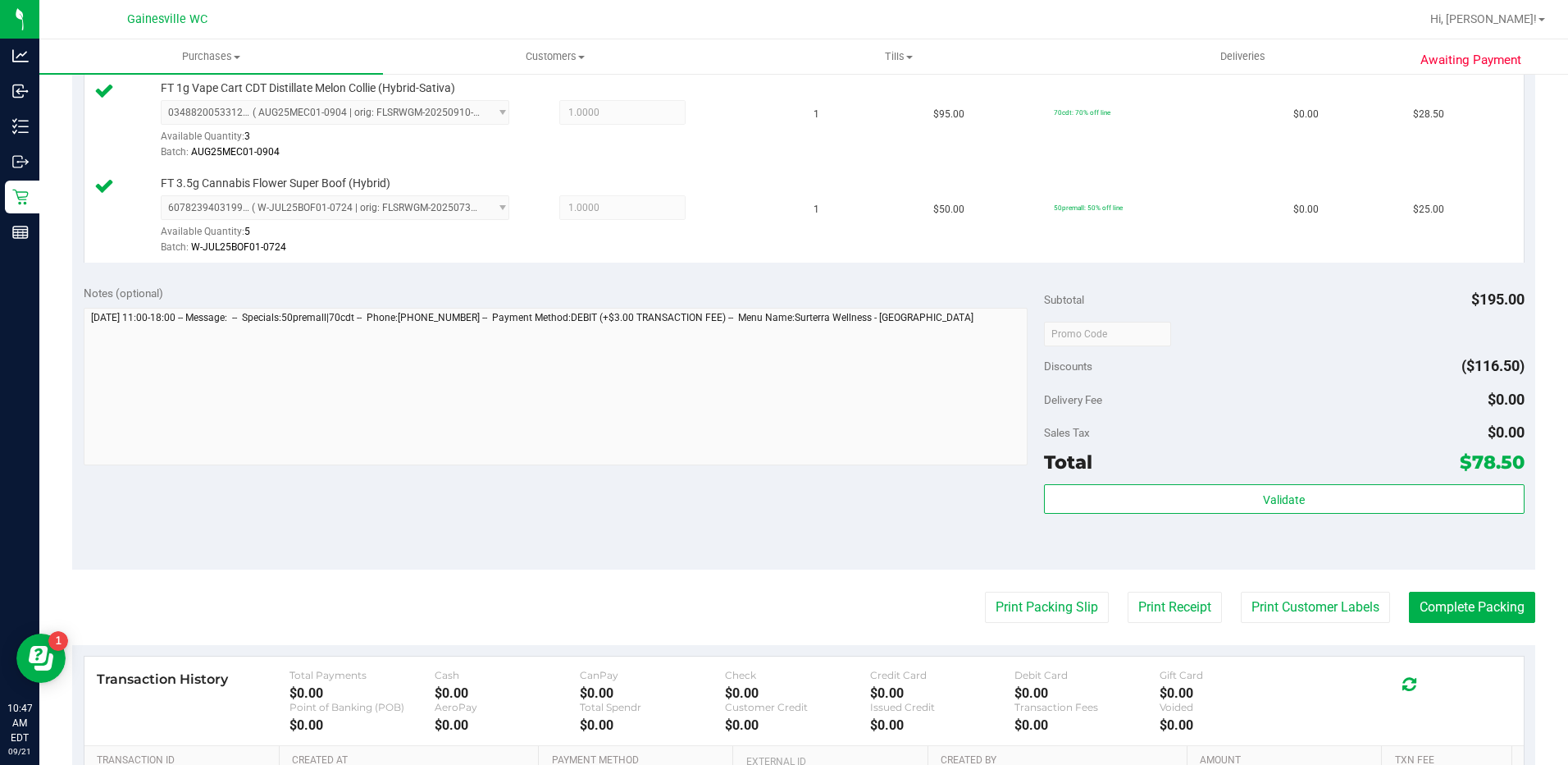
scroll to position [768, 0]
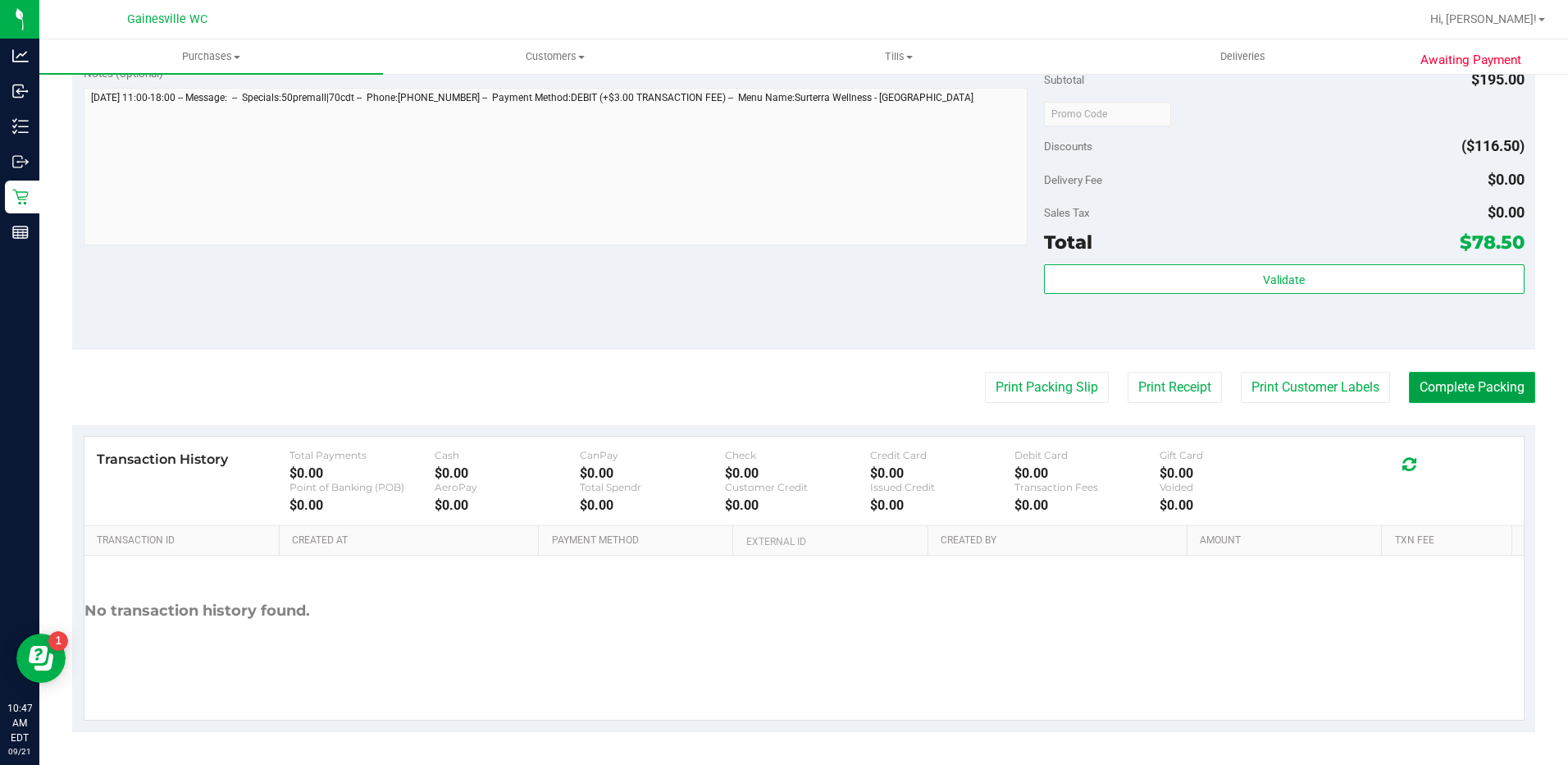
click at [1438, 387] on button "Complete Packing" at bounding box center [1472, 387] width 126 height 31
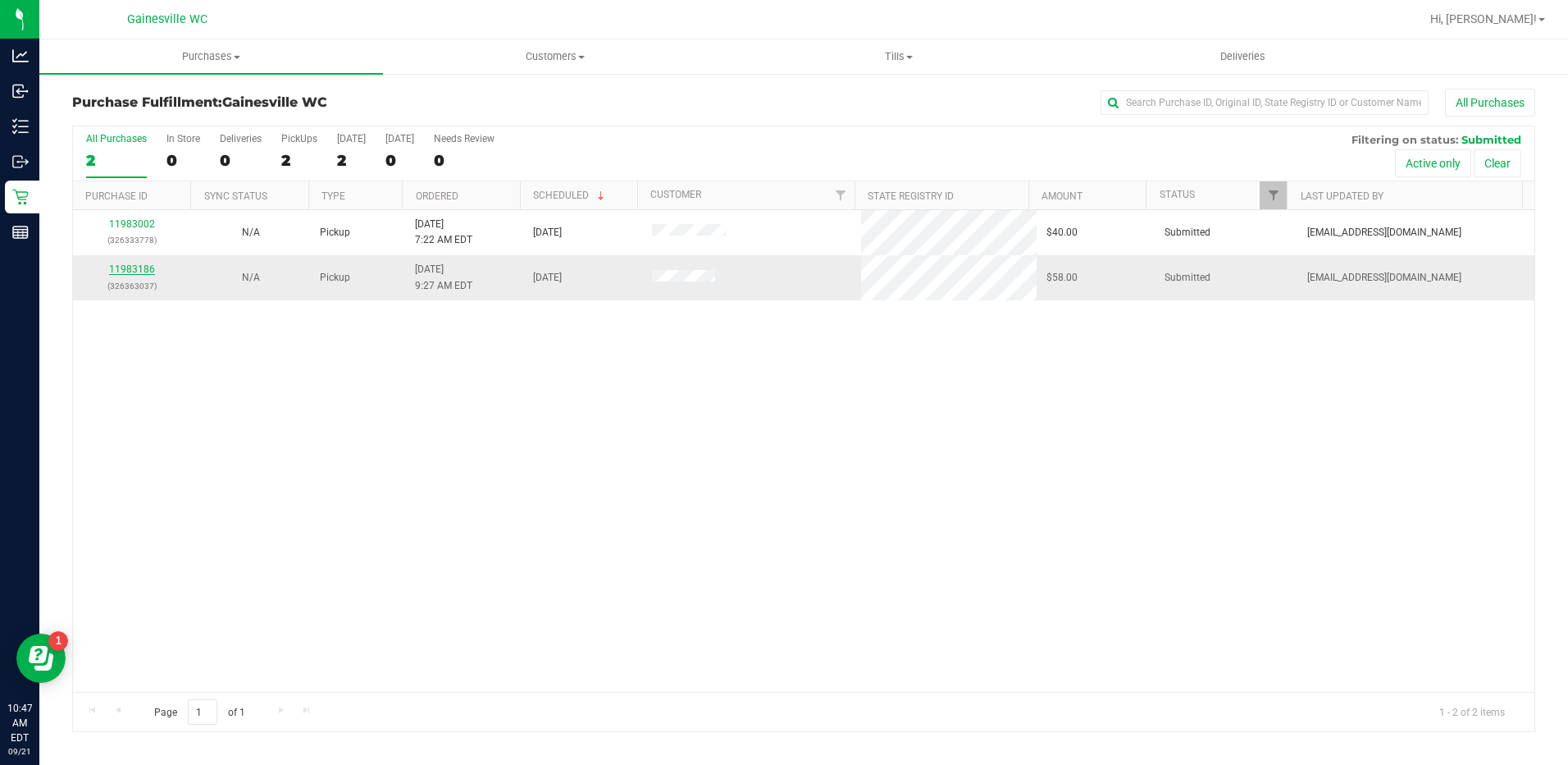
click at [148, 265] on link "11983186" at bounding box center [131, 269] width 46 height 12
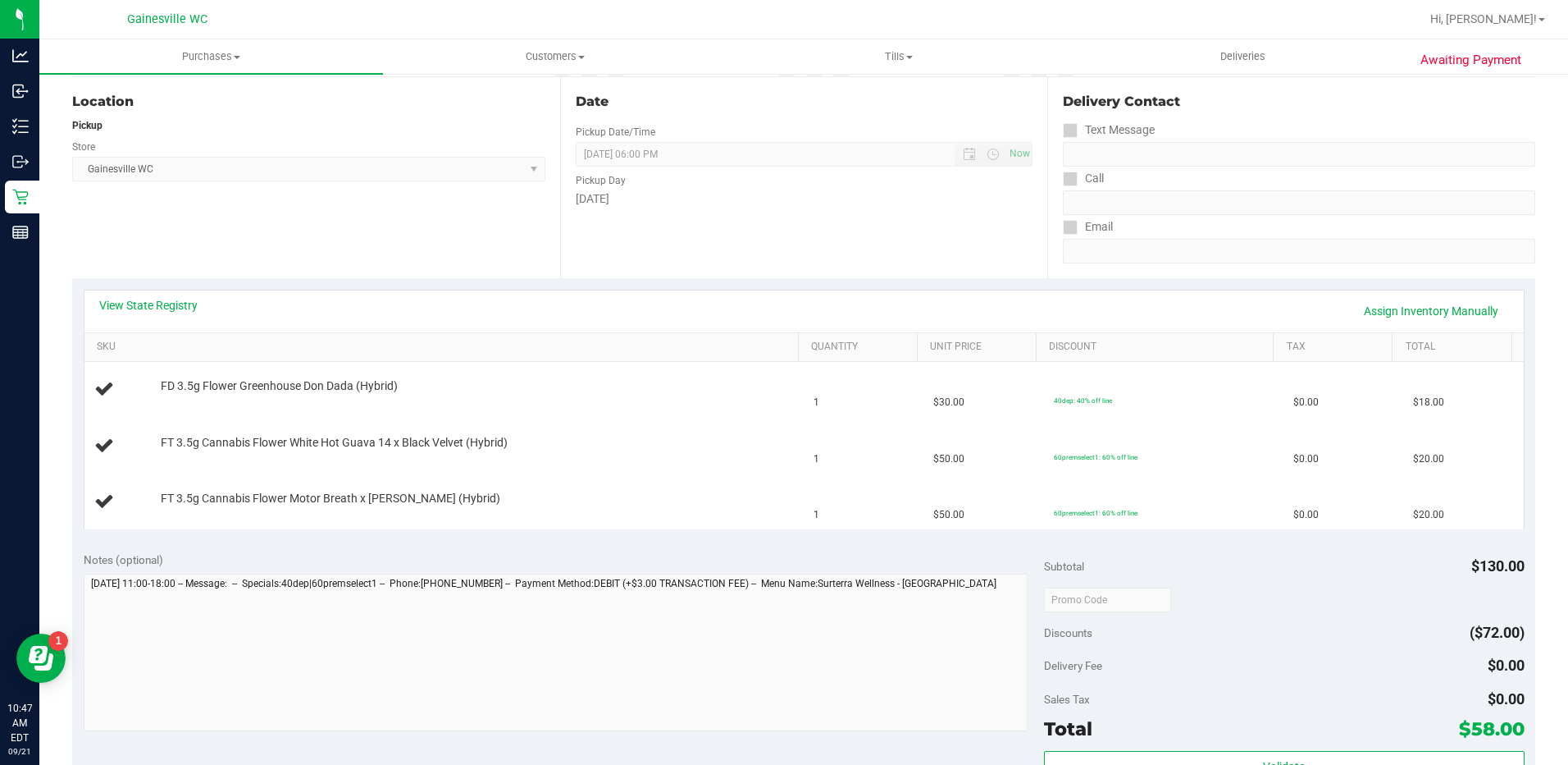
scroll to position [492, 0]
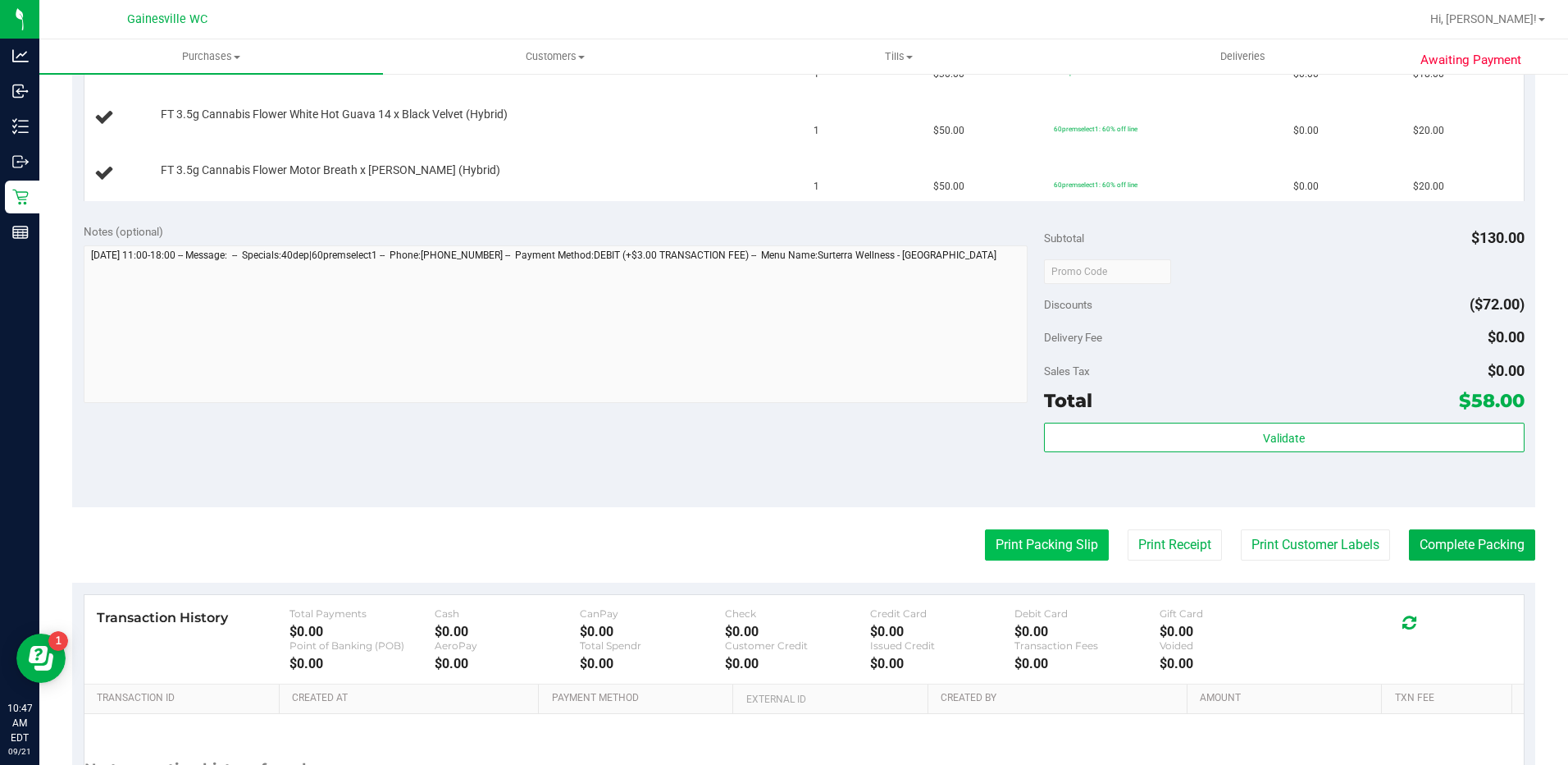
click at [1022, 548] on button "Print Packing Slip" at bounding box center [1047, 545] width 124 height 31
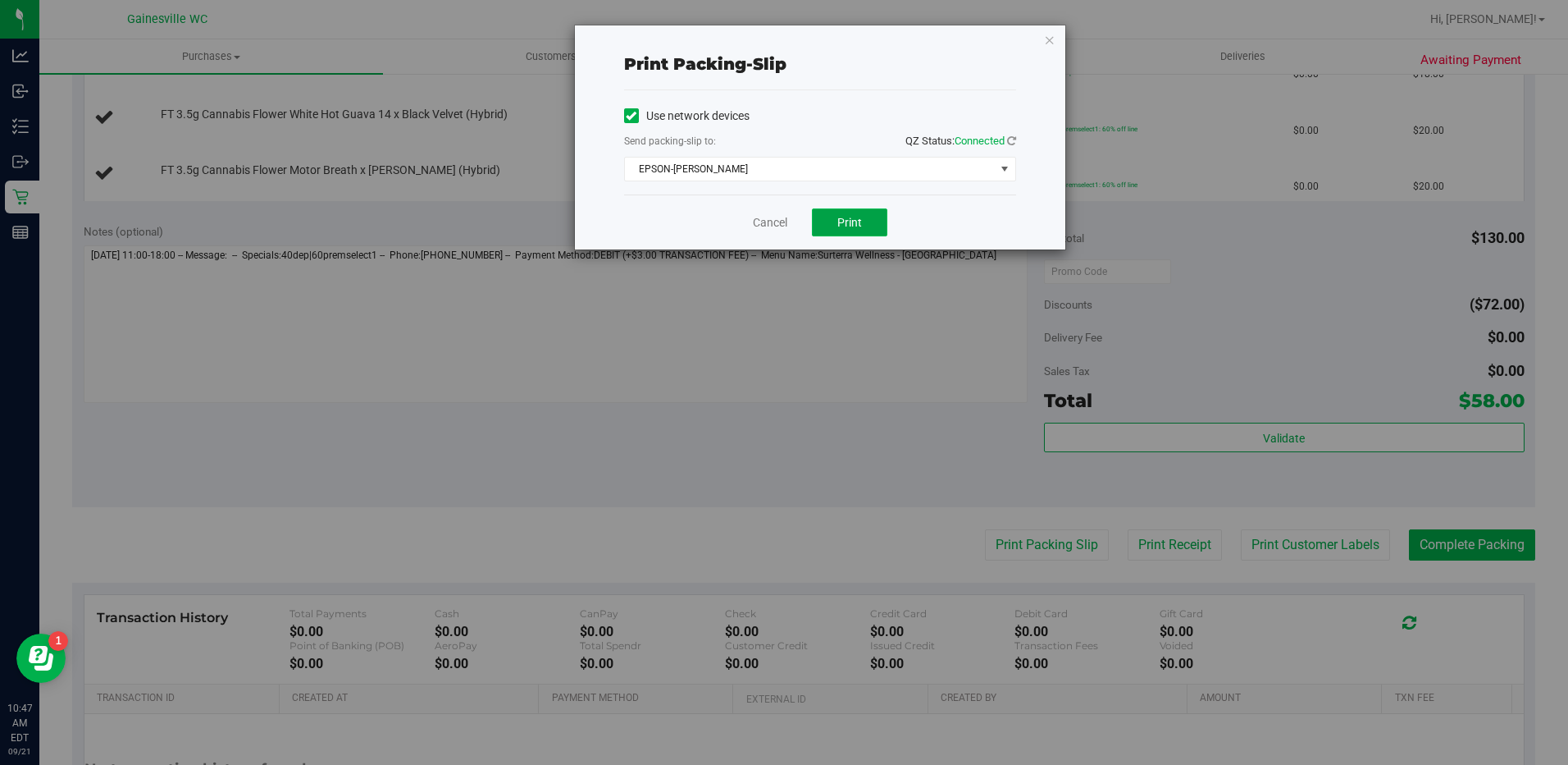
click at [872, 217] on button "Print" at bounding box center [849, 222] width 75 height 28
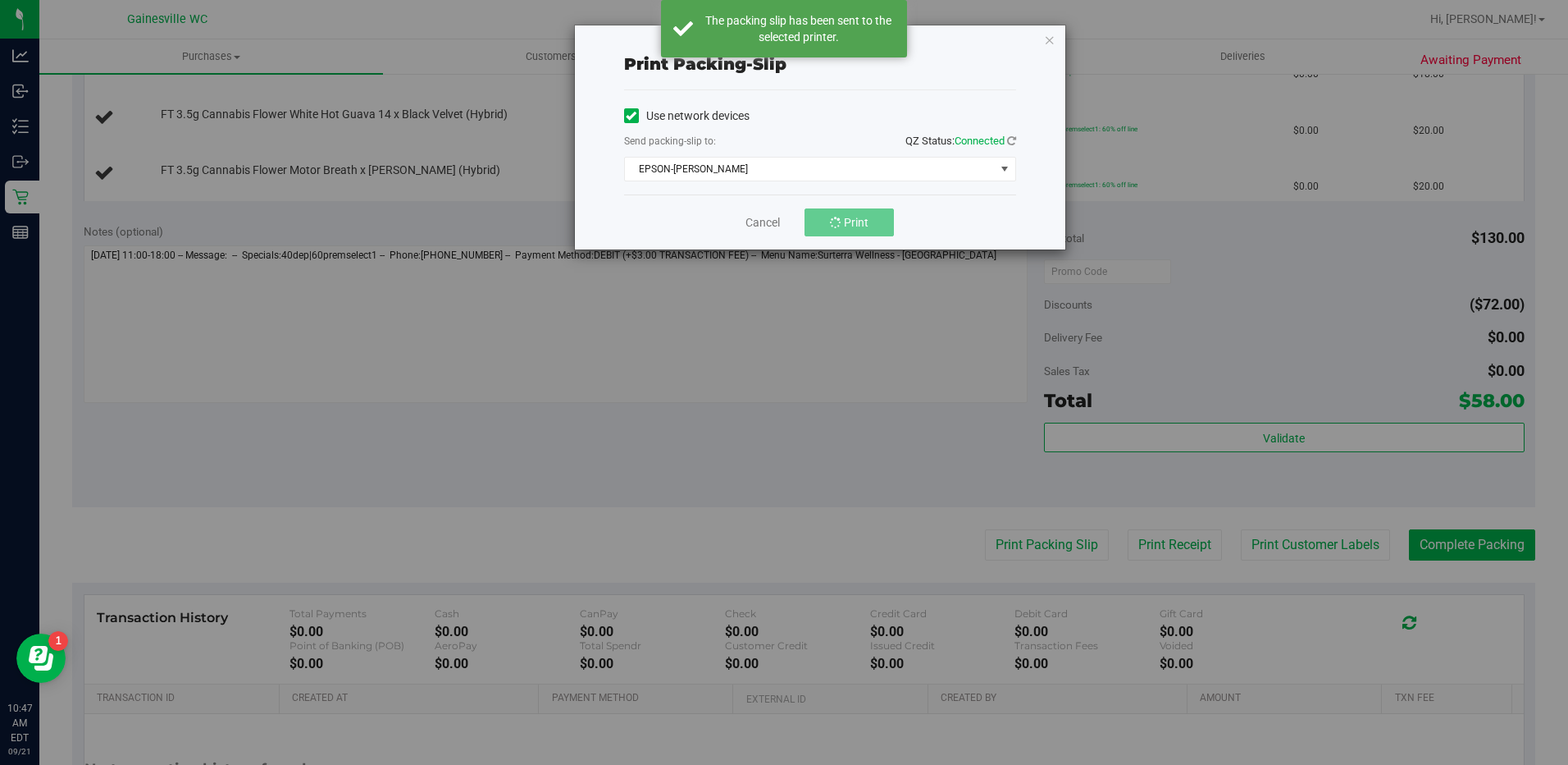
click at [815, 465] on div "Print packing-slip Use network devices Send packing-slip to: QZ Status: Connect…" at bounding box center [790, 382] width 1581 height 765
click at [789, 442] on div "Print packing-slip Use network devices Send packing-slip to: QZ Status: Connect…" at bounding box center [790, 382] width 1581 height 765
click at [1056, 42] on div "Print packing-slip Use network devices Send packing-slip to: QZ Status: Connect…" at bounding box center [820, 137] width 490 height 224
click at [1046, 42] on icon "button" at bounding box center [1050, 40] width 12 height 20
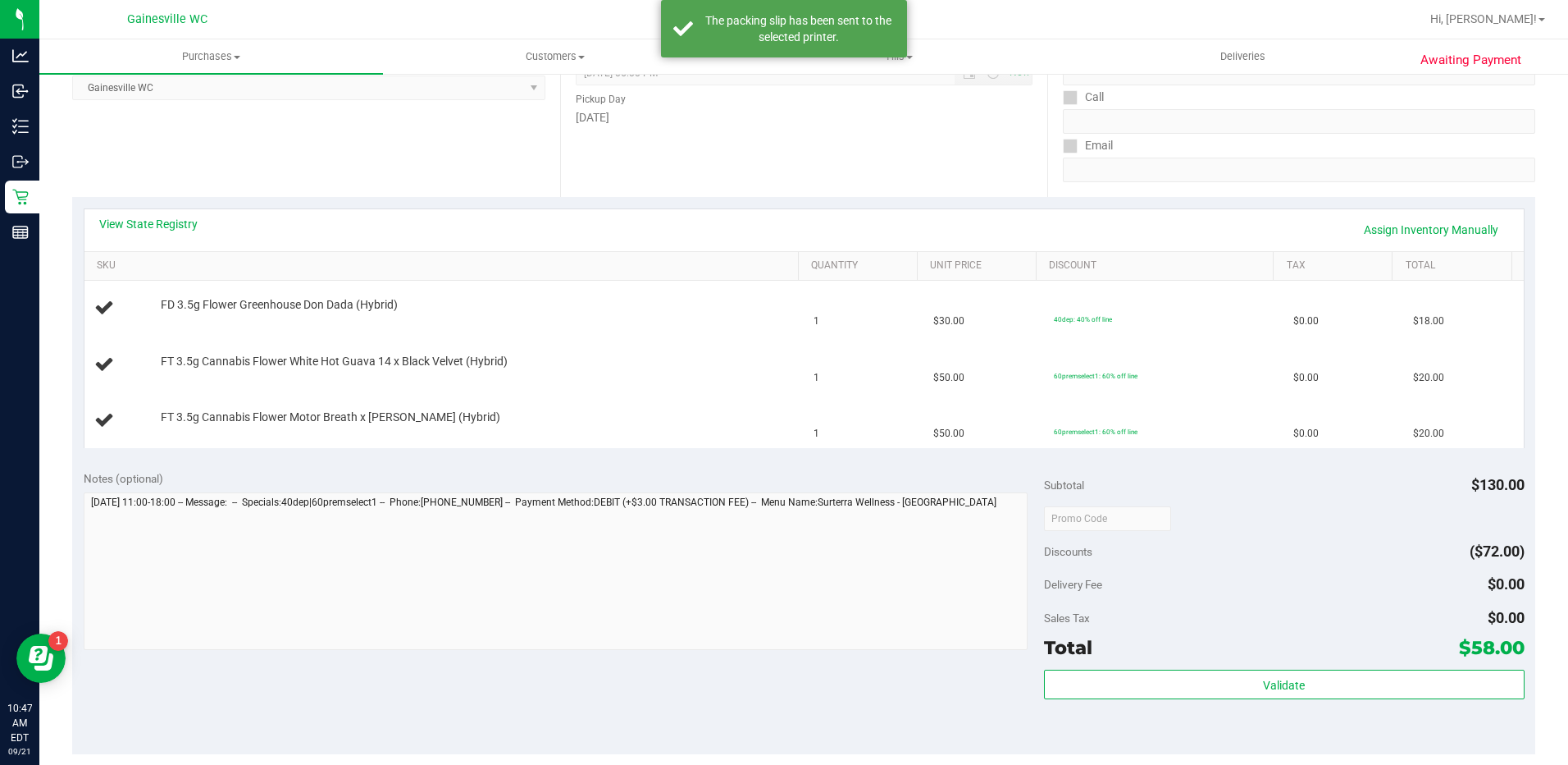
scroll to position [82, 0]
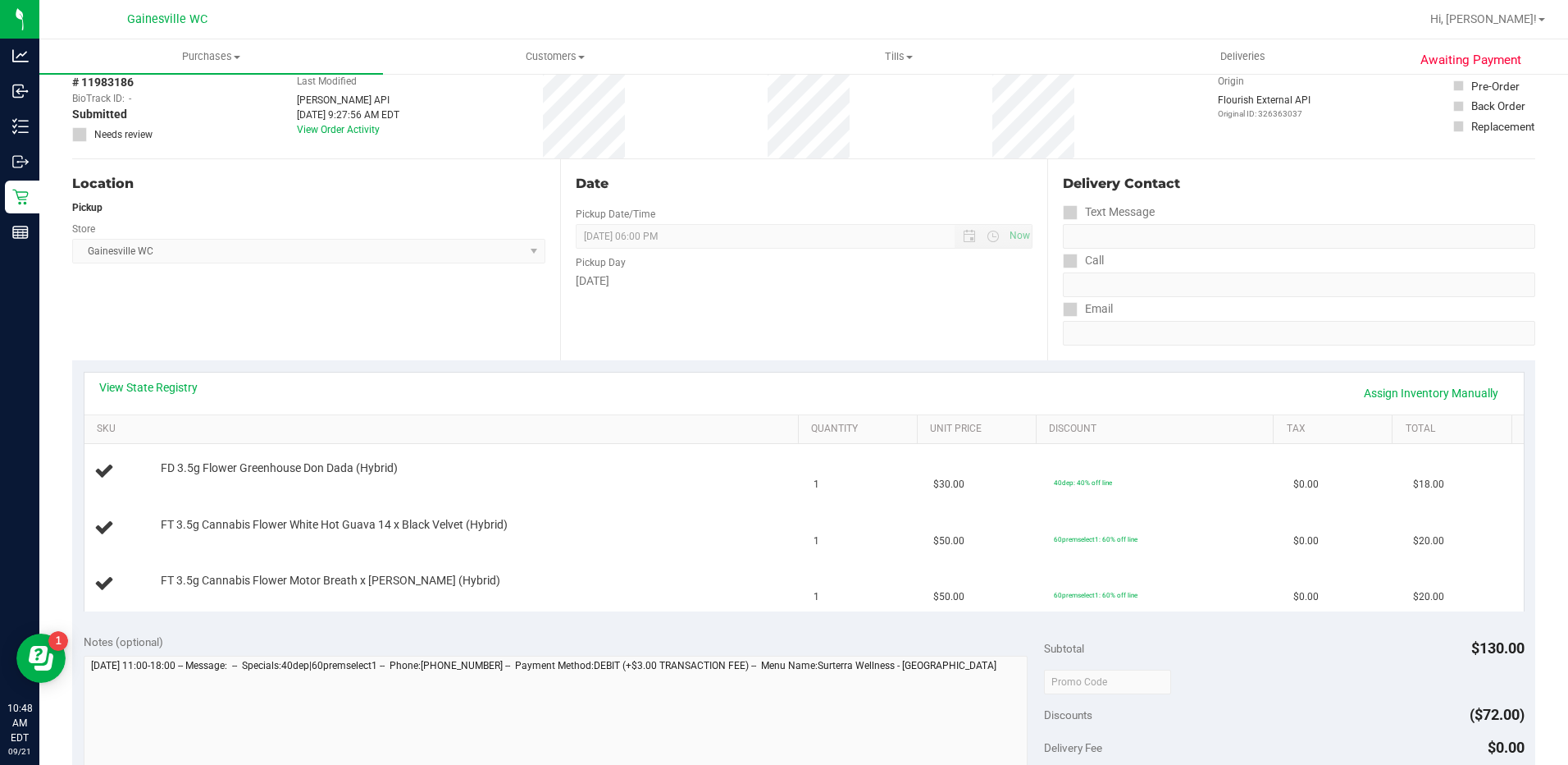
click at [672, 366] on div "View State Registry Assign Inventory Manually SKU Quantity Unit Price Discount …" at bounding box center [803, 491] width 1463 height 262
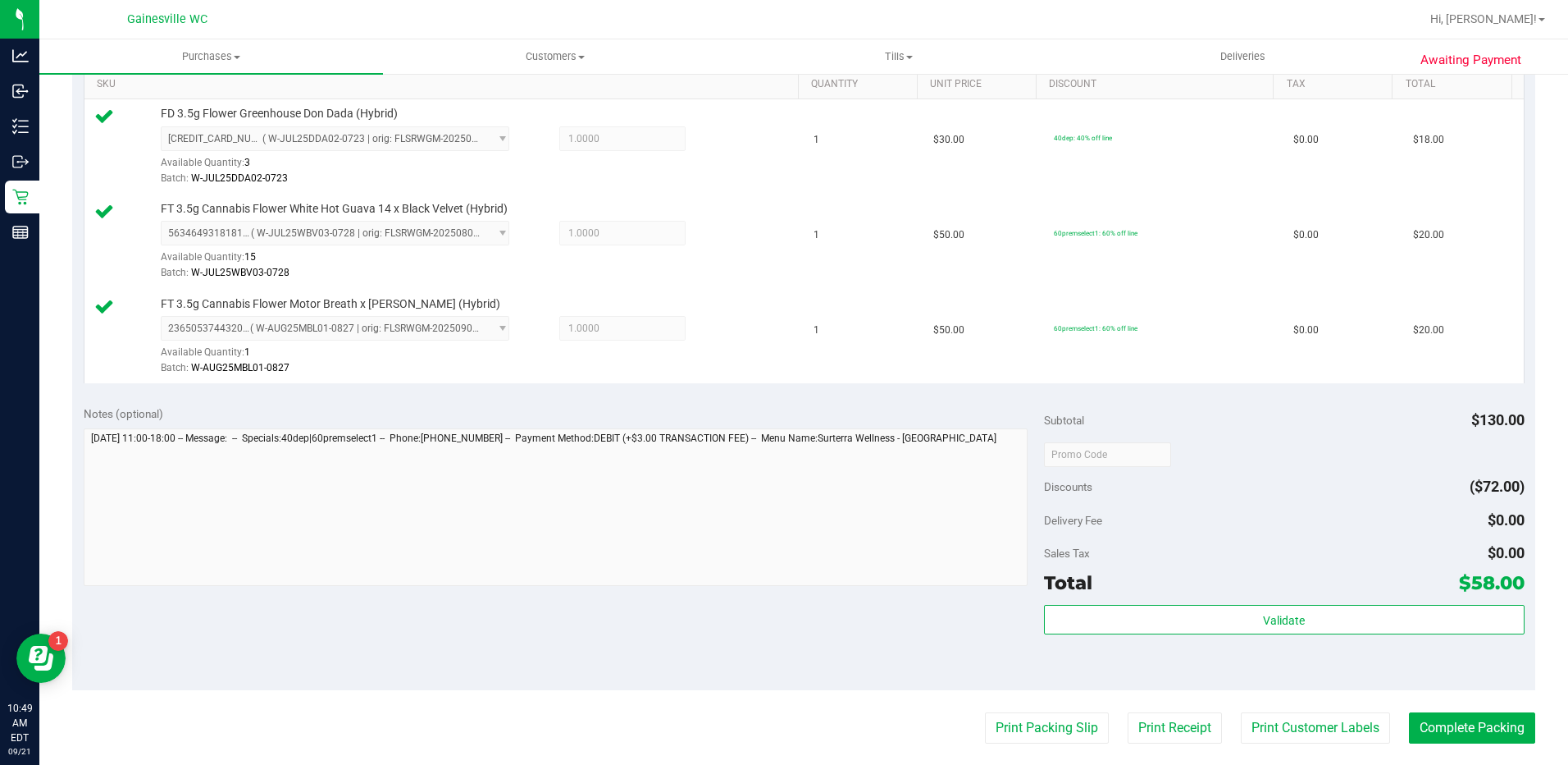
scroll to position [492, 0]
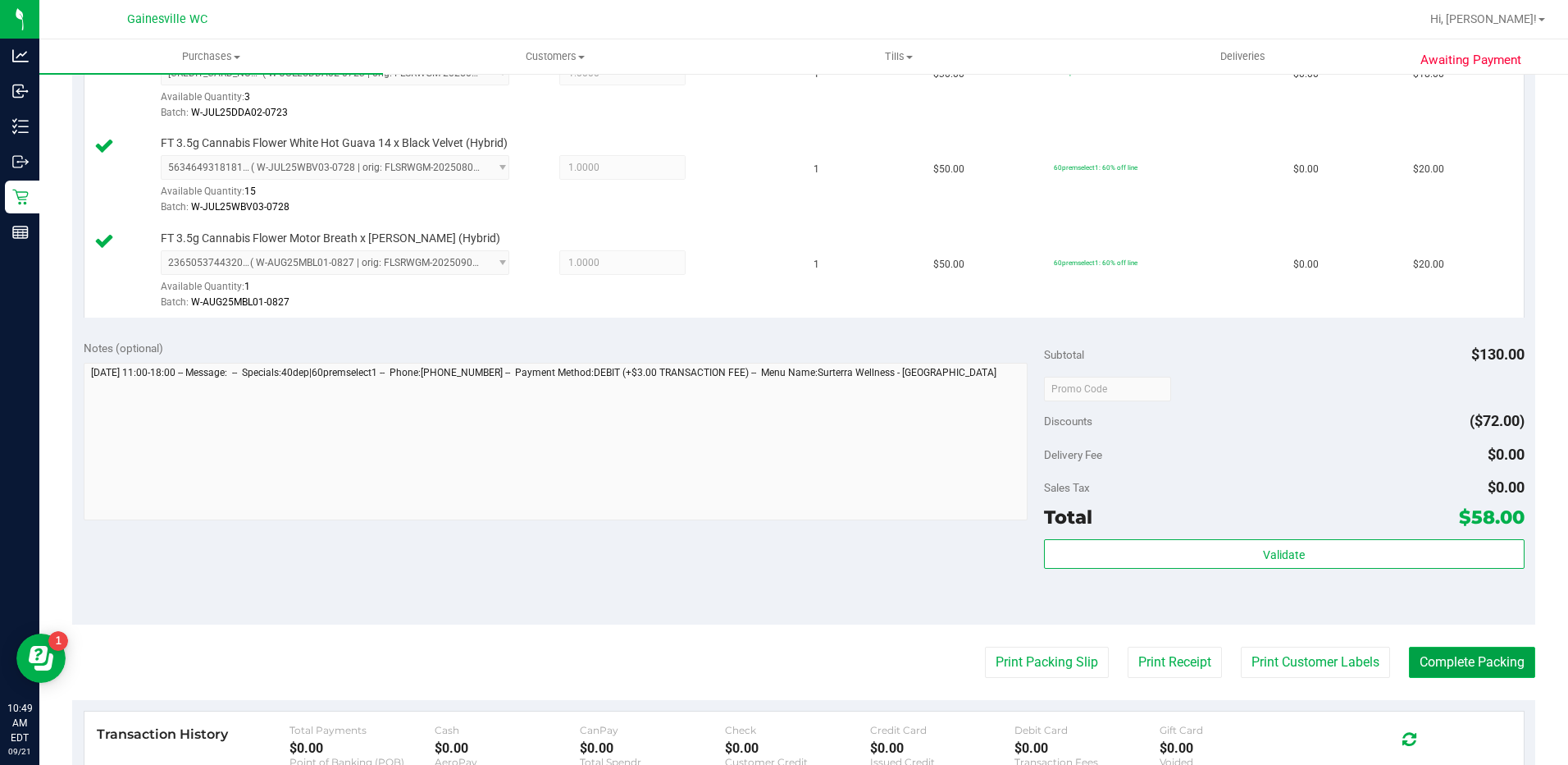
click at [1482, 665] on button "Complete Packing" at bounding box center [1472, 663] width 126 height 31
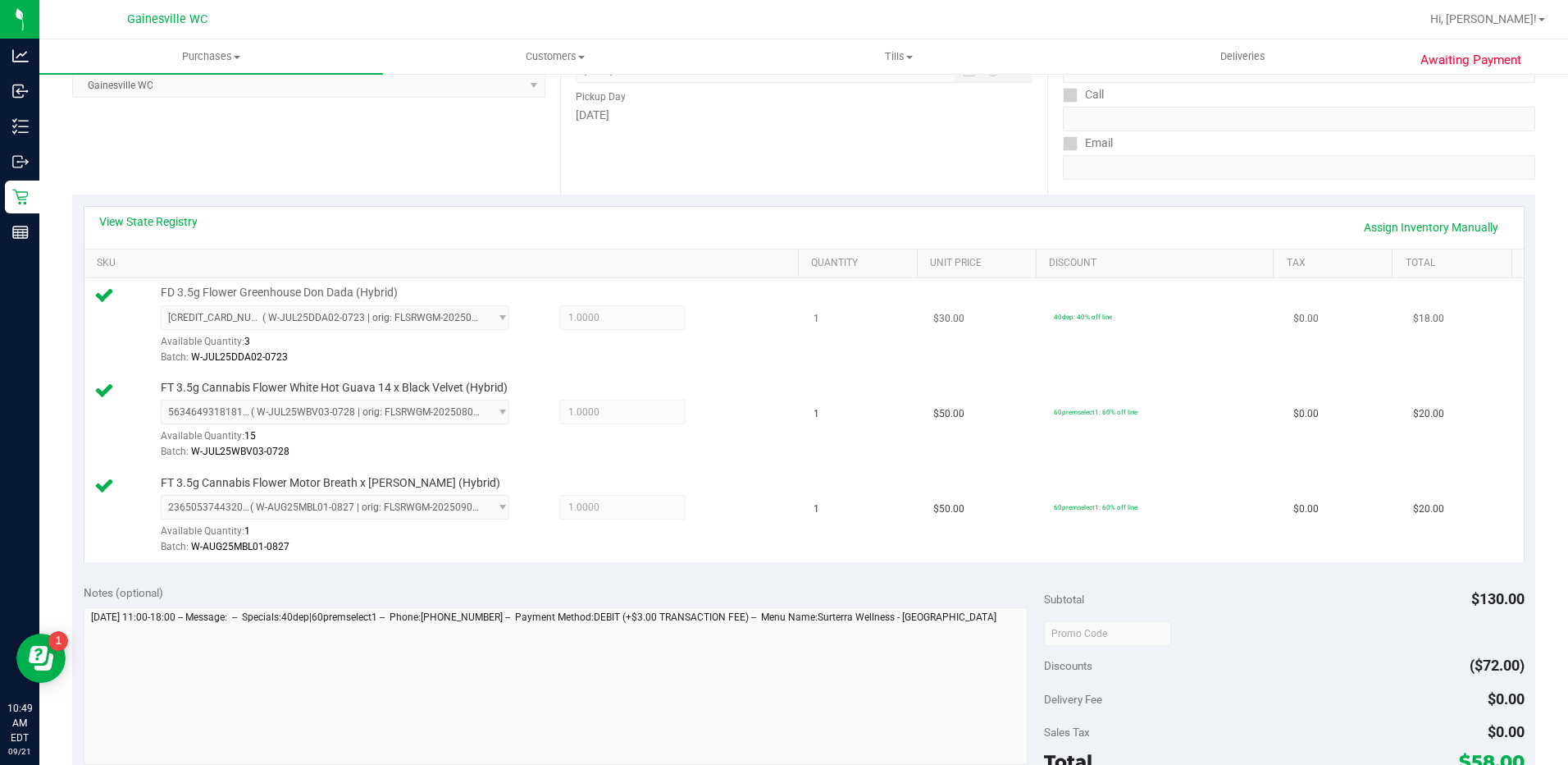
scroll to position [82, 0]
